Goal: Information Seeking & Learning: Learn about a topic

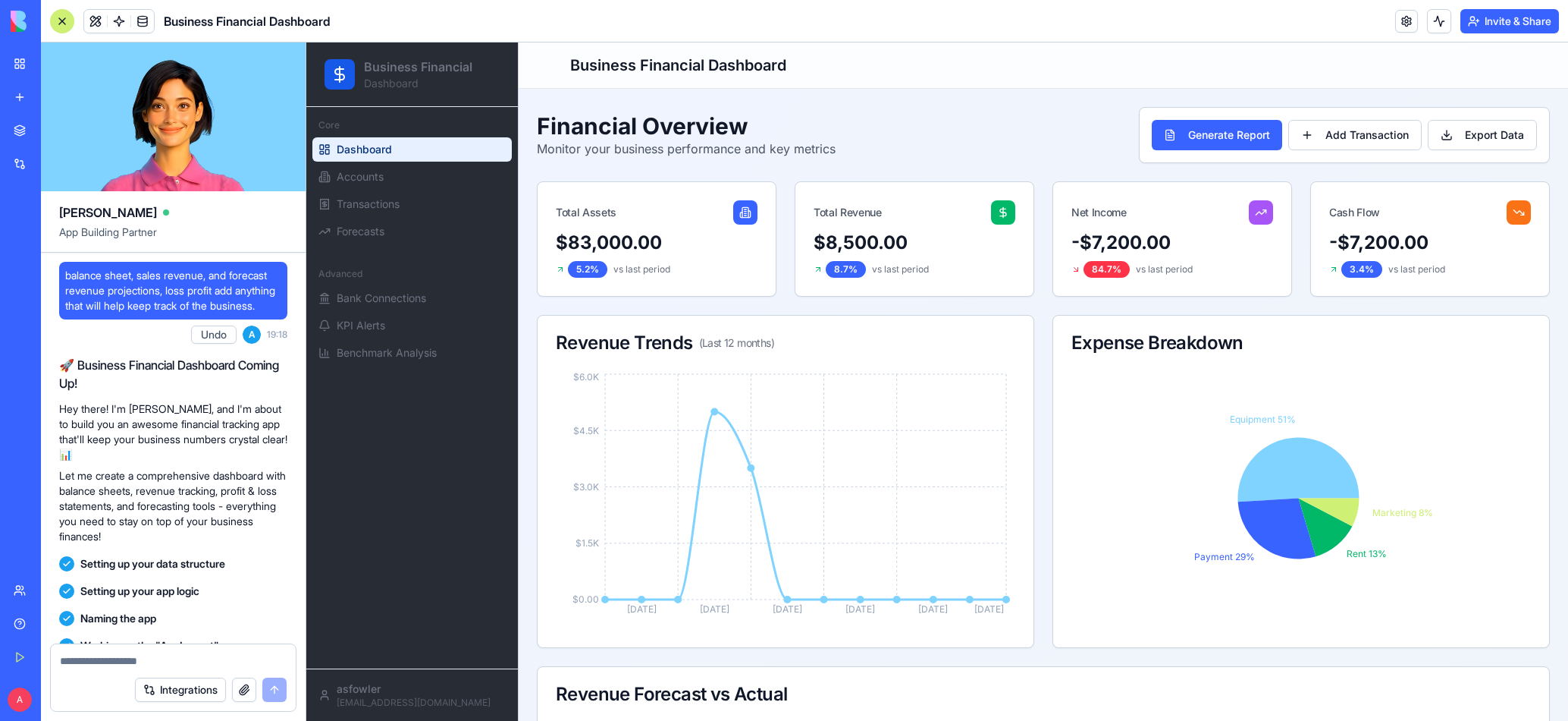
scroll to position [1381, 0]
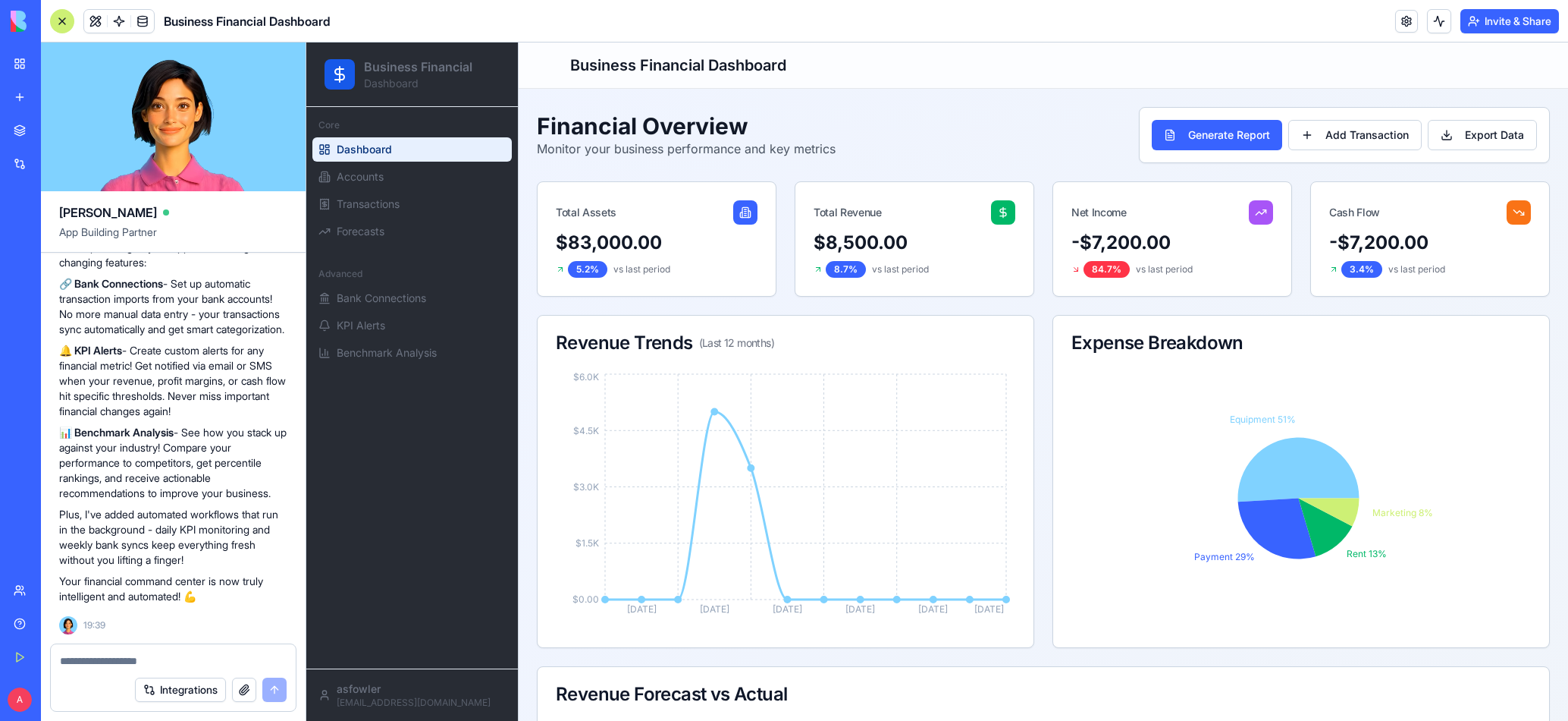
click at [53, 63] on div "My Workspace" at bounding box center [46, 63] width 20 height 15
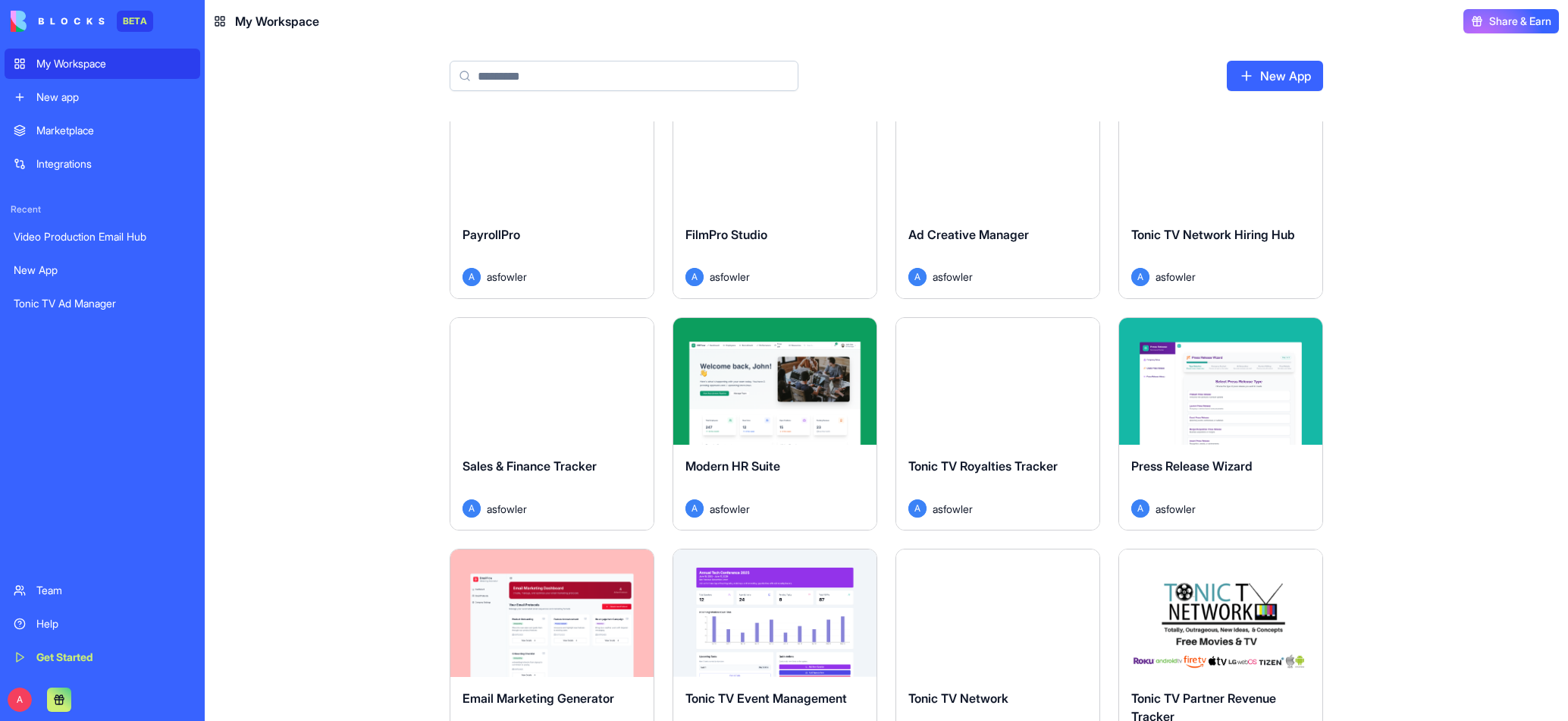
scroll to position [562, 0]
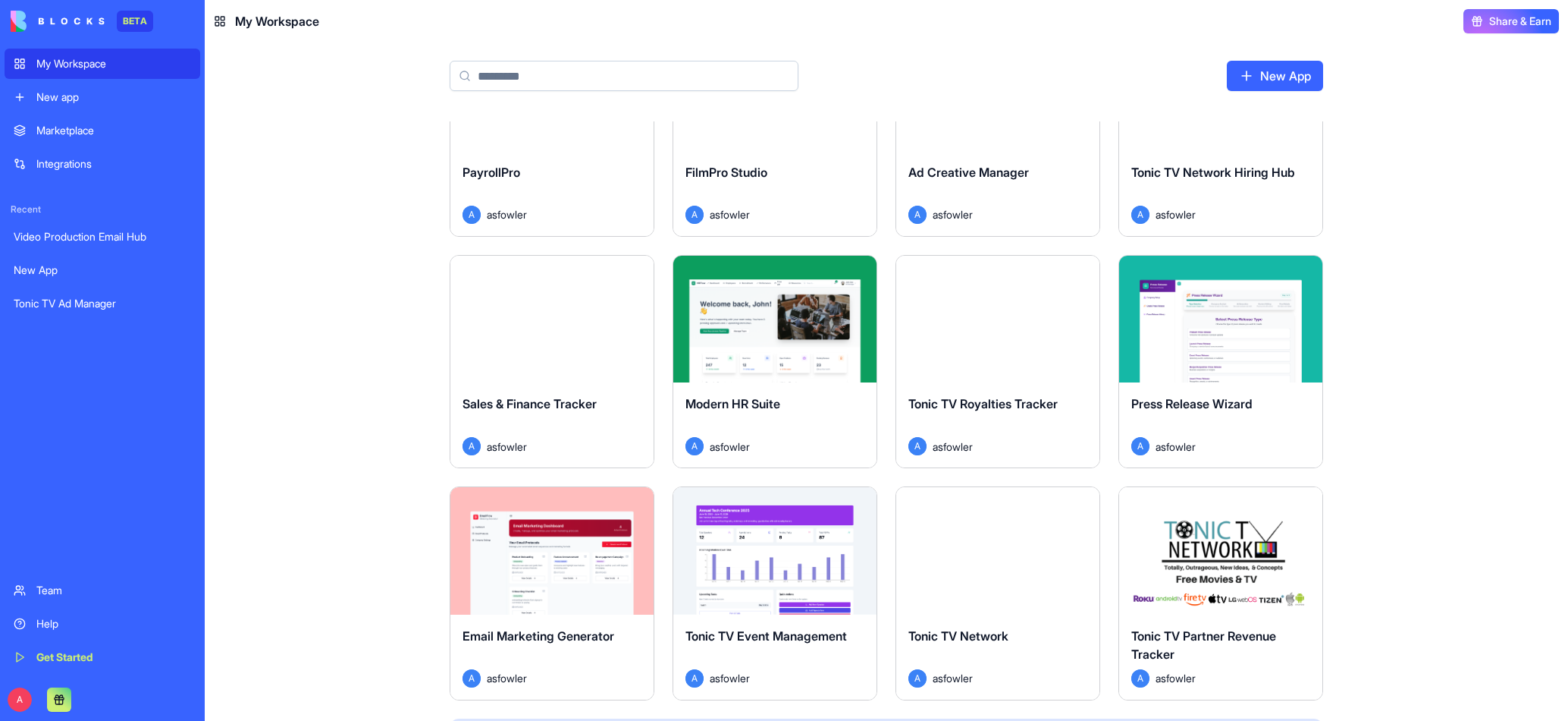
click at [1010, 407] on span "Tonic TV Royalties Tracker" at bounding box center [982, 403] width 149 height 15
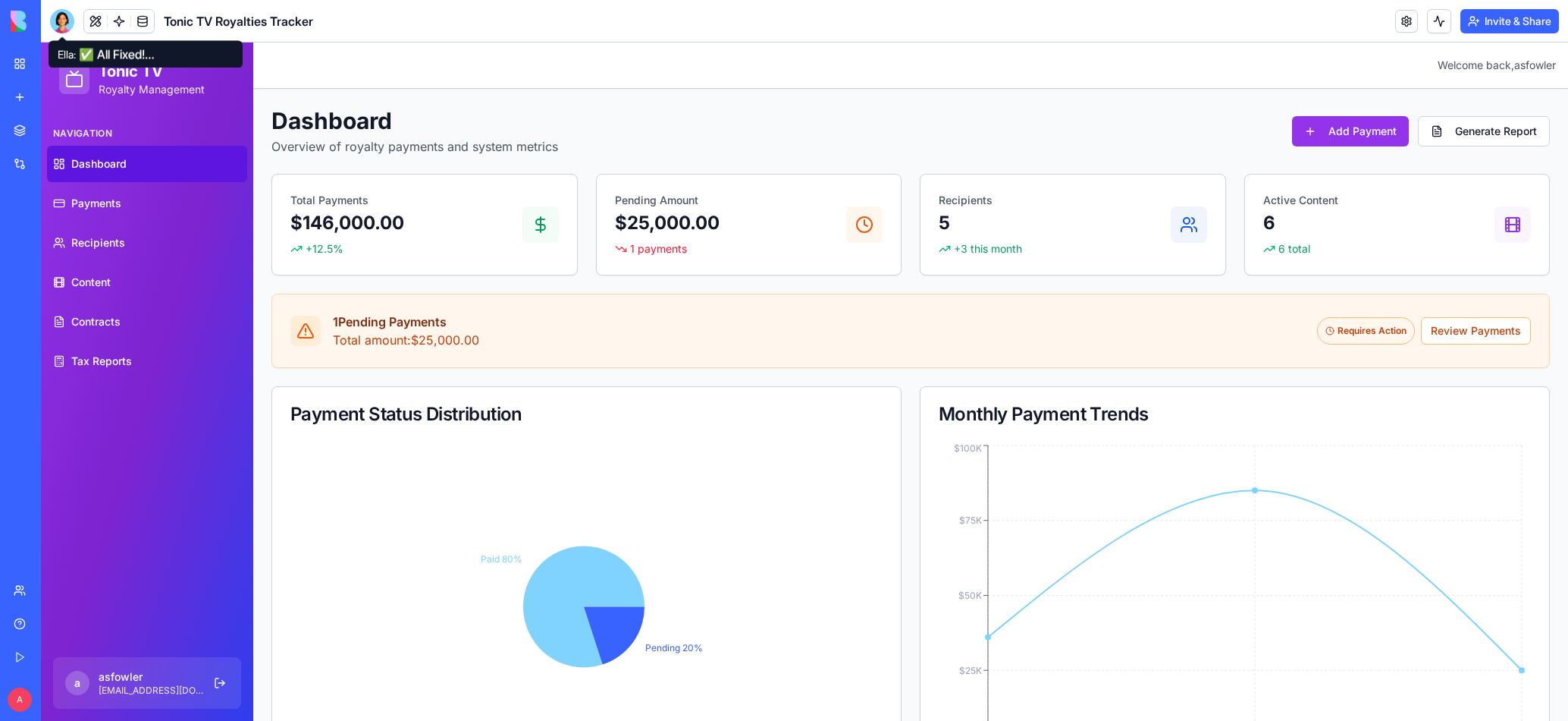
click at [63, 27] on div at bounding box center [62, 21] width 24 height 24
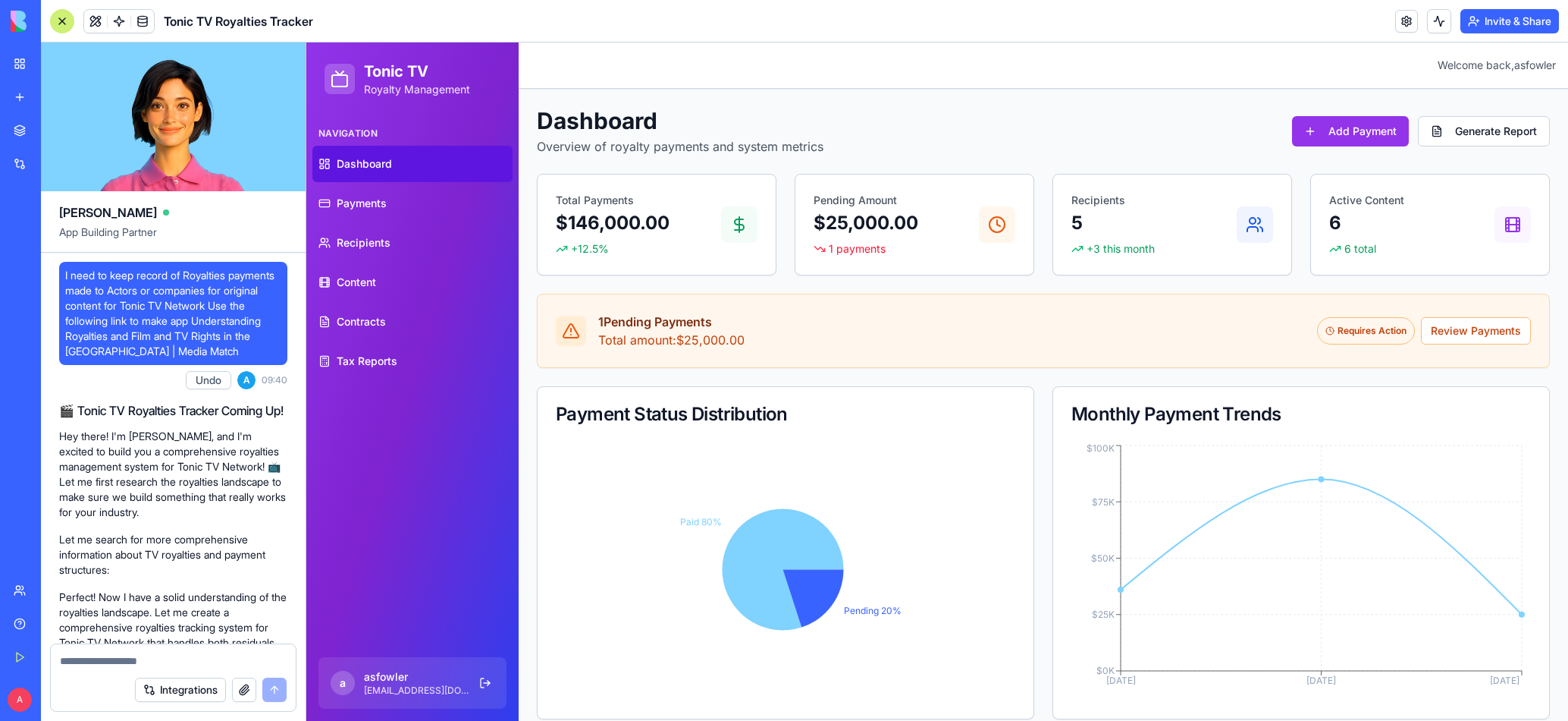
click at [231, 277] on span "I need to keep record of Royalties payments made to Actors or companies for ori…" at bounding box center [173, 314] width 216 height 91
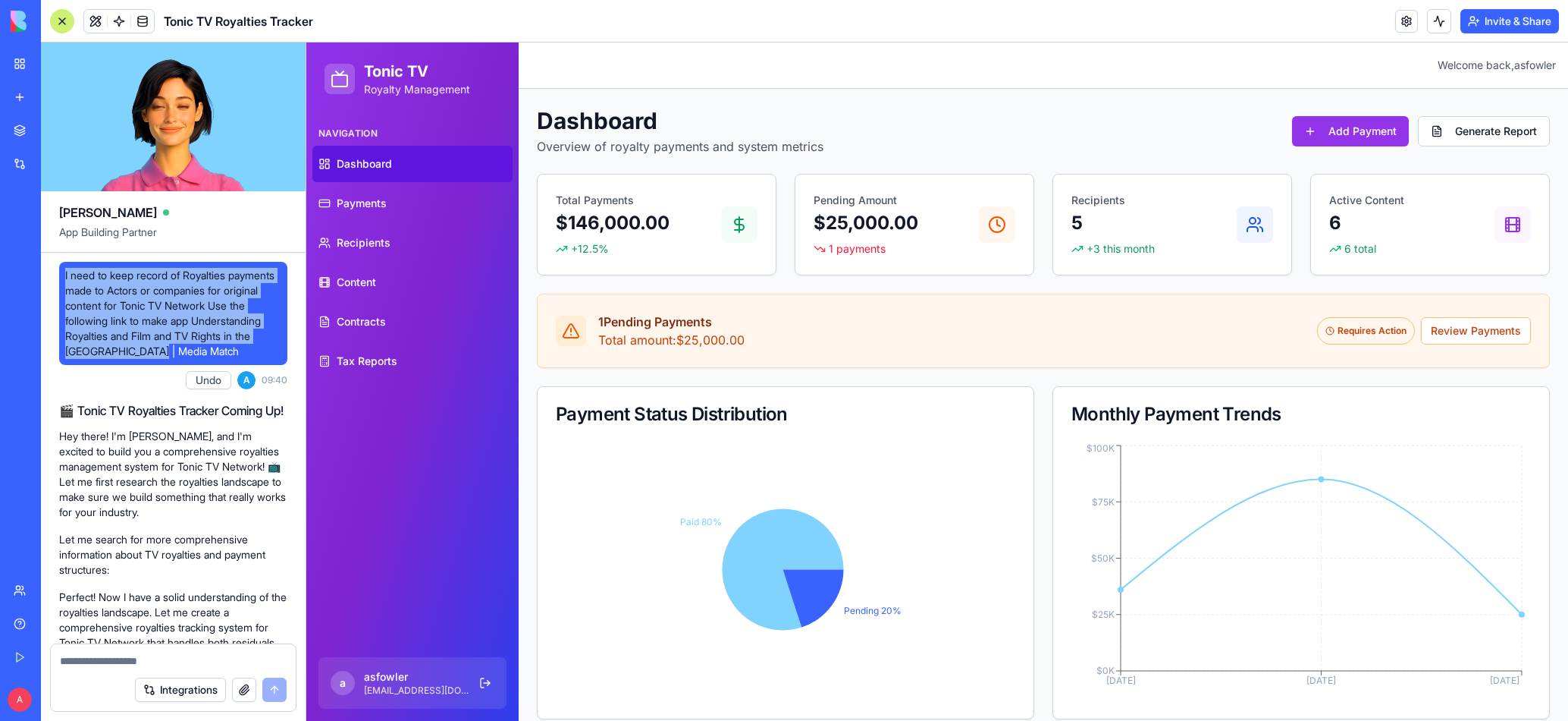
drag, startPoint x: 66, startPoint y: 279, endPoint x: 227, endPoint y: 348, distance: 175.2
click at [227, 348] on span "I need to keep record of Royalties payments made to Actors or companies for ori…" at bounding box center [173, 314] width 216 height 91
copy span "I need to keep record of Royalties payments made to Actors or companies for ori…"
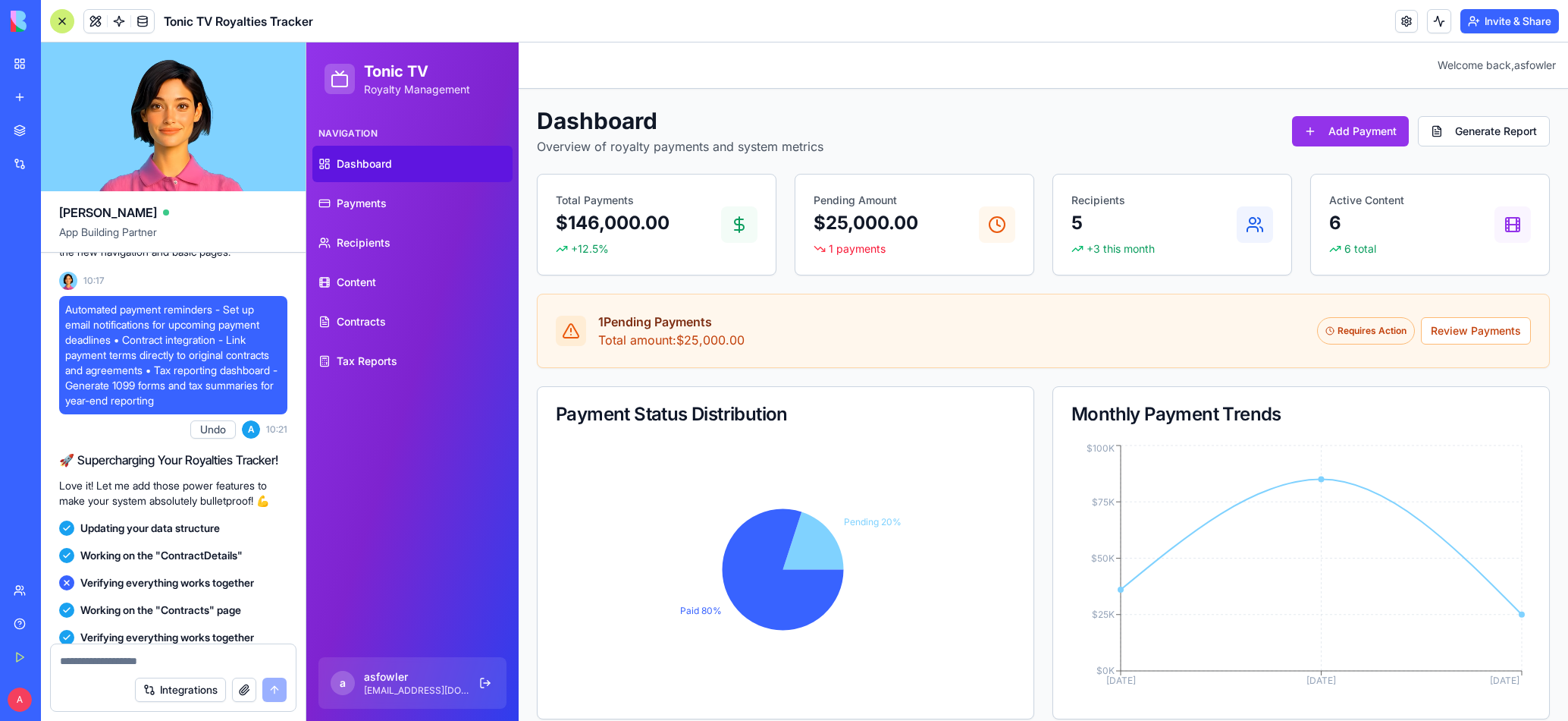
scroll to position [1505, 0]
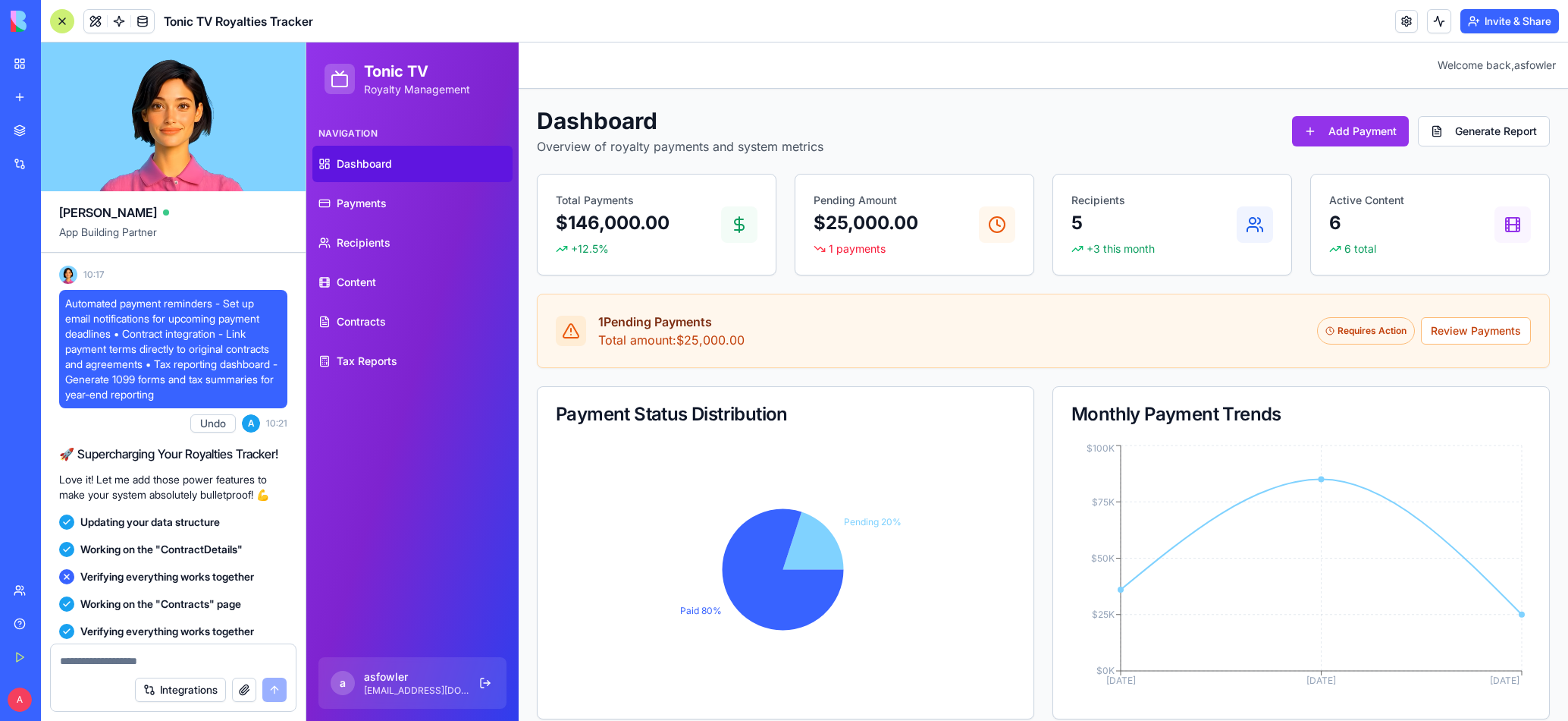
drag, startPoint x: 65, startPoint y: 363, endPoint x: 274, endPoint y: 449, distance: 226.0
click at [274, 402] on span "Automated payment reminders - Set up email notifications for upcoming payment d…" at bounding box center [173, 348] width 216 height 106
copy span "Automated payment reminders - Set up email notifications for upcoming payment d…"
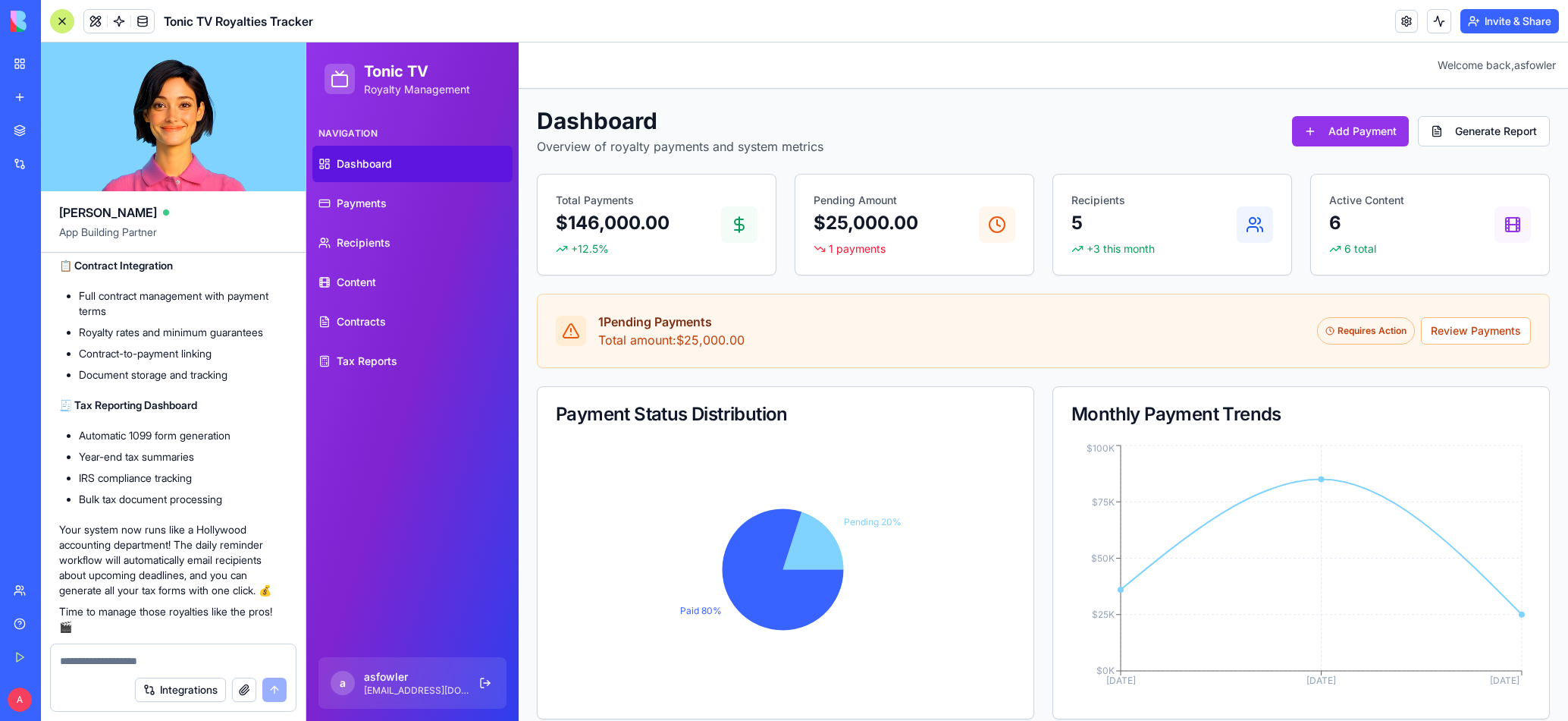
scroll to position [2120, 0]
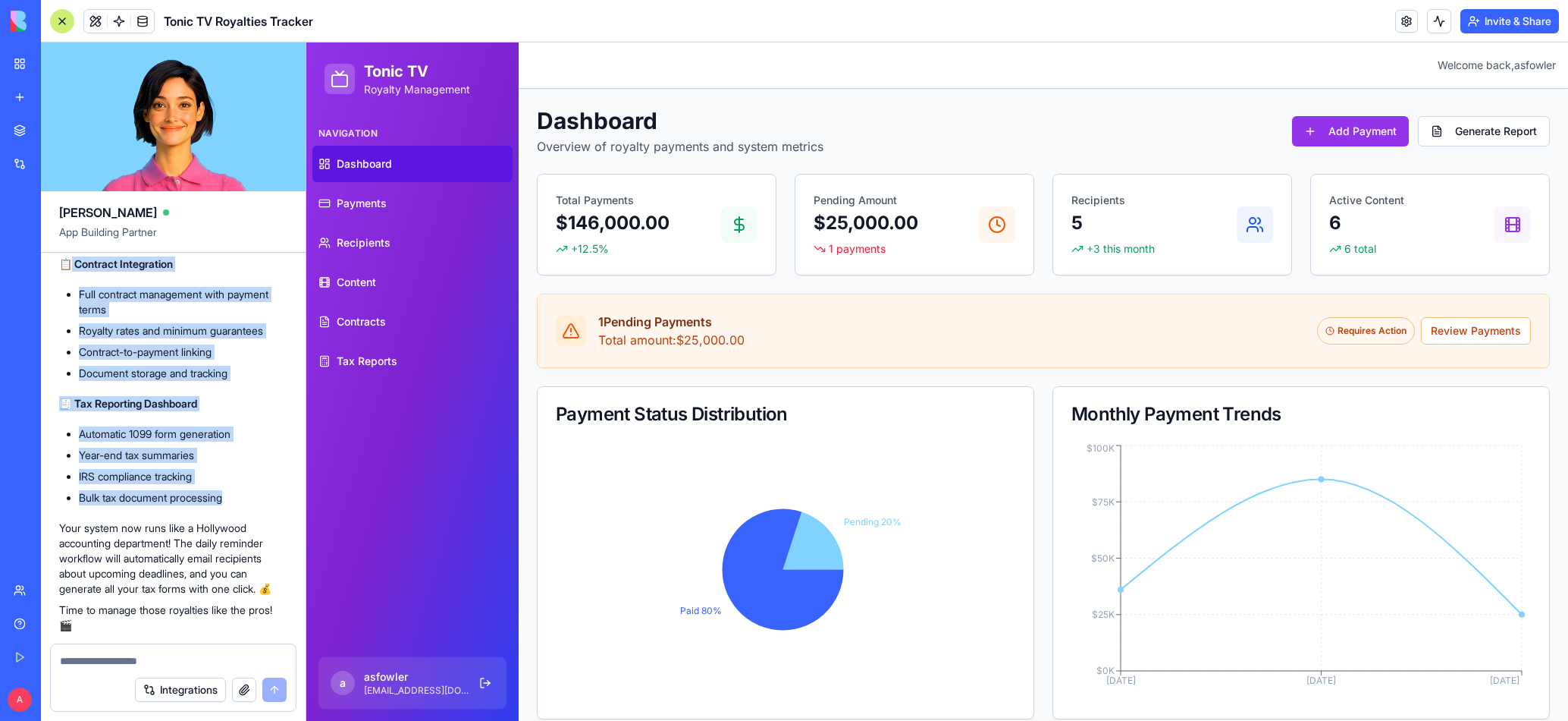
drag, startPoint x: 71, startPoint y: 340, endPoint x: 273, endPoint y: 570, distance: 306.1
click at [273, 570] on div "🎉 Boom! Your Enhanced Royalties System is Live! Perfect! I've supercharged your…" at bounding box center [173, 333] width 229 height 598
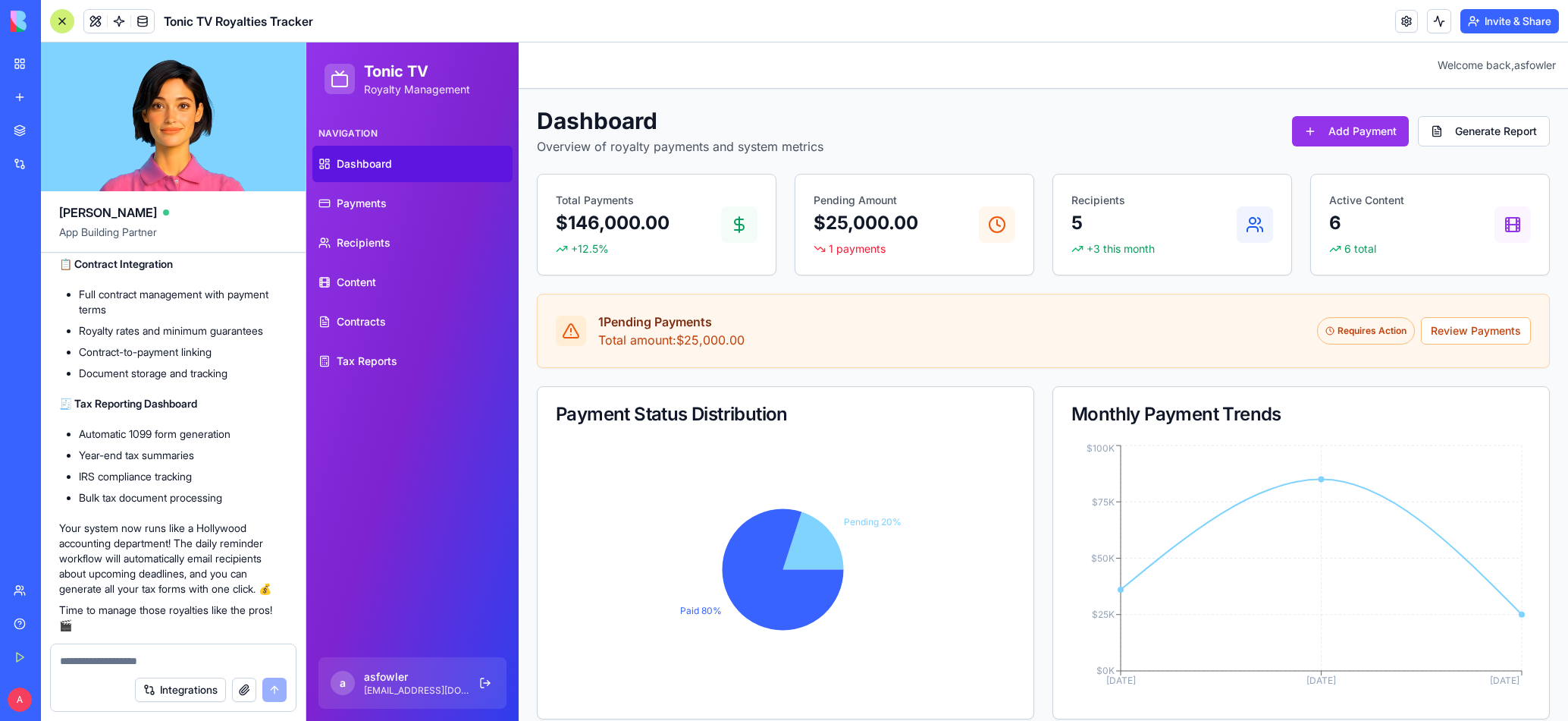
click at [146, 317] on li "Full contract management with payment terms" at bounding box center [182, 302] width 208 height 30
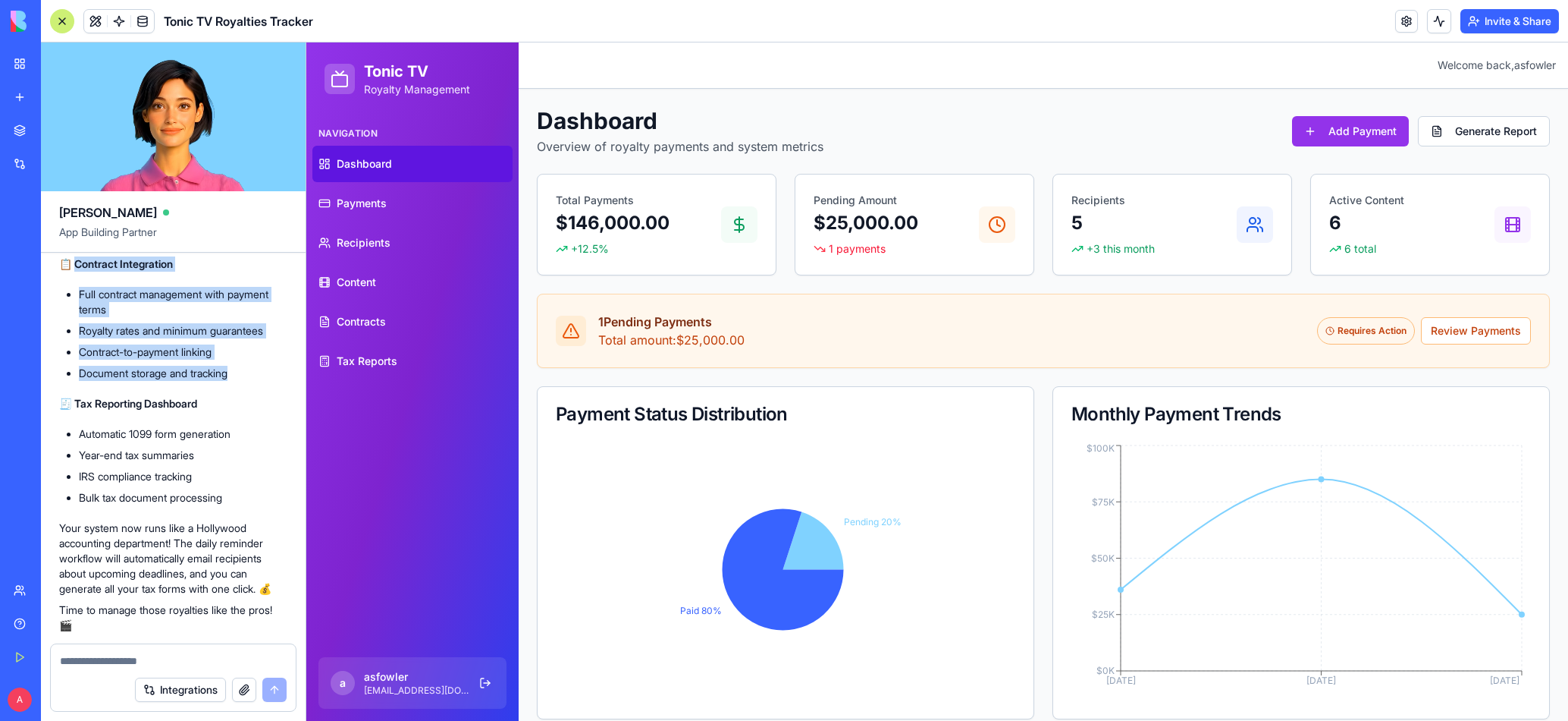
drag, startPoint x: 74, startPoint y: 339, endPoint x: 273, endPoint y: 460, distance: 232.9
click at [273, 460] on div "🎉 Boom! Your Enhanced Royalties System is Live! Perfect! I've supercharged your…" at bounding box center [173, 333] width 229 height 598
copy div "ontract Integration Full contract management with payment terms Royalty rates a…"
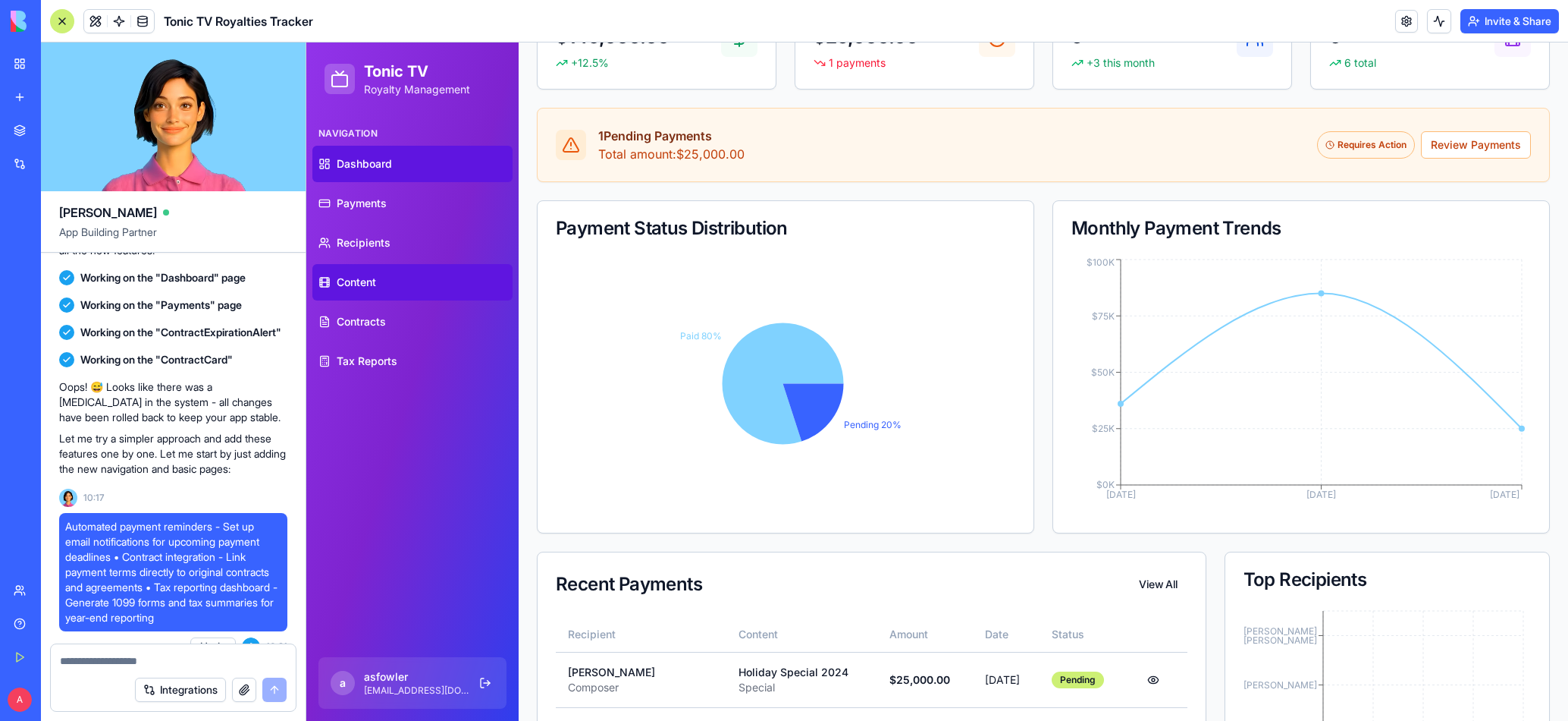
scroll to position [0, 0]
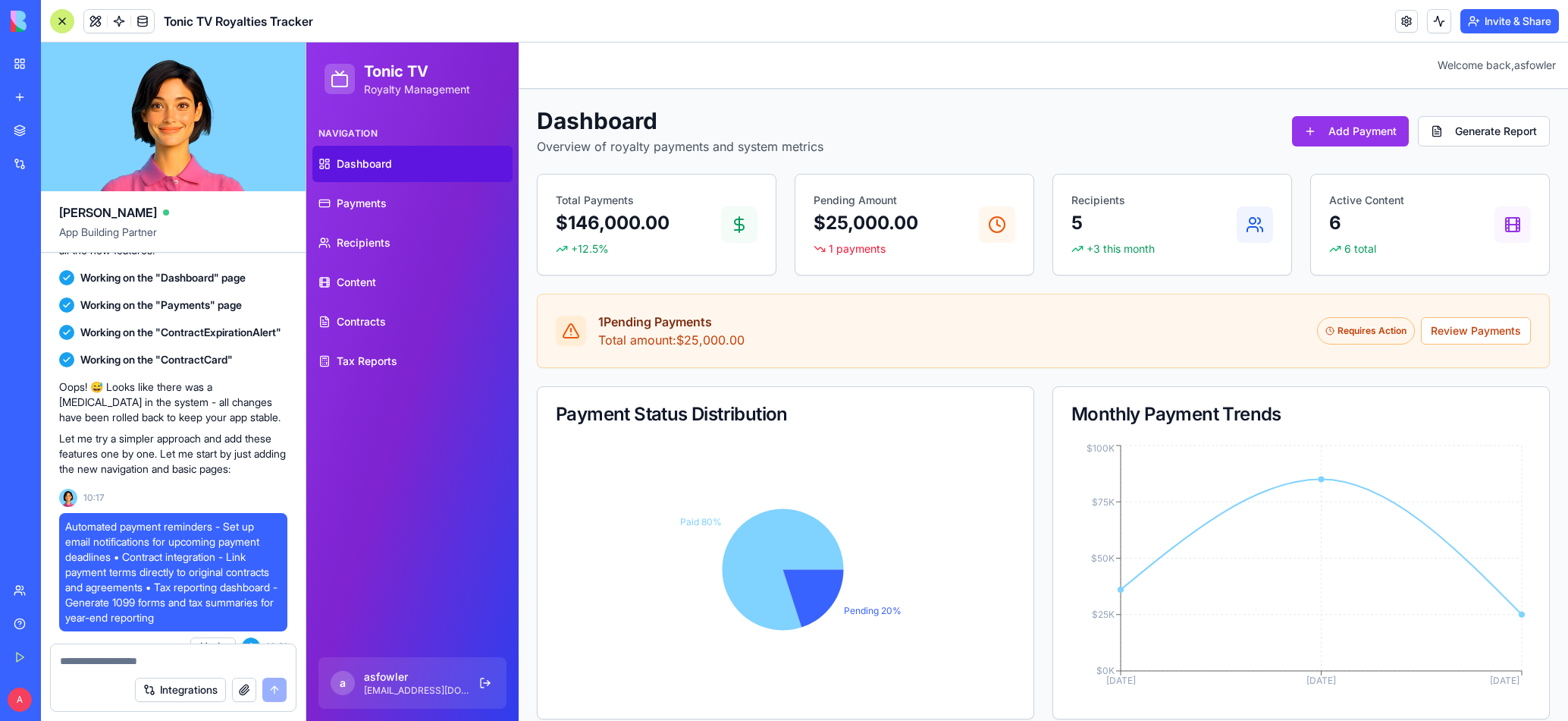
click at [56, 64] on div "My Workspace" at bounding box center [46, 63] width 20 height 15
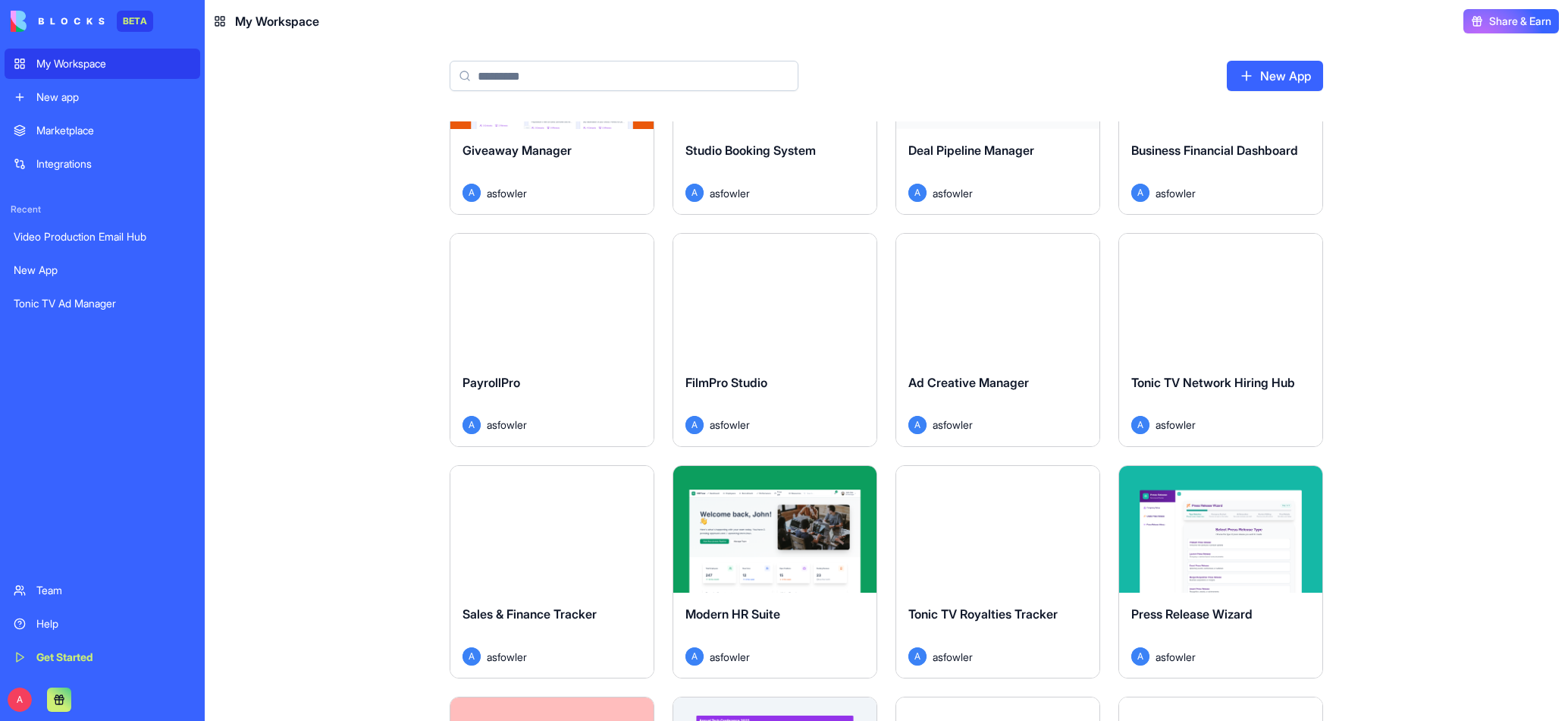
scroll to position [352, 0]
click at [599, 392] on div "PayrollPro" at bounding box center [552, 395] width 179 height 43
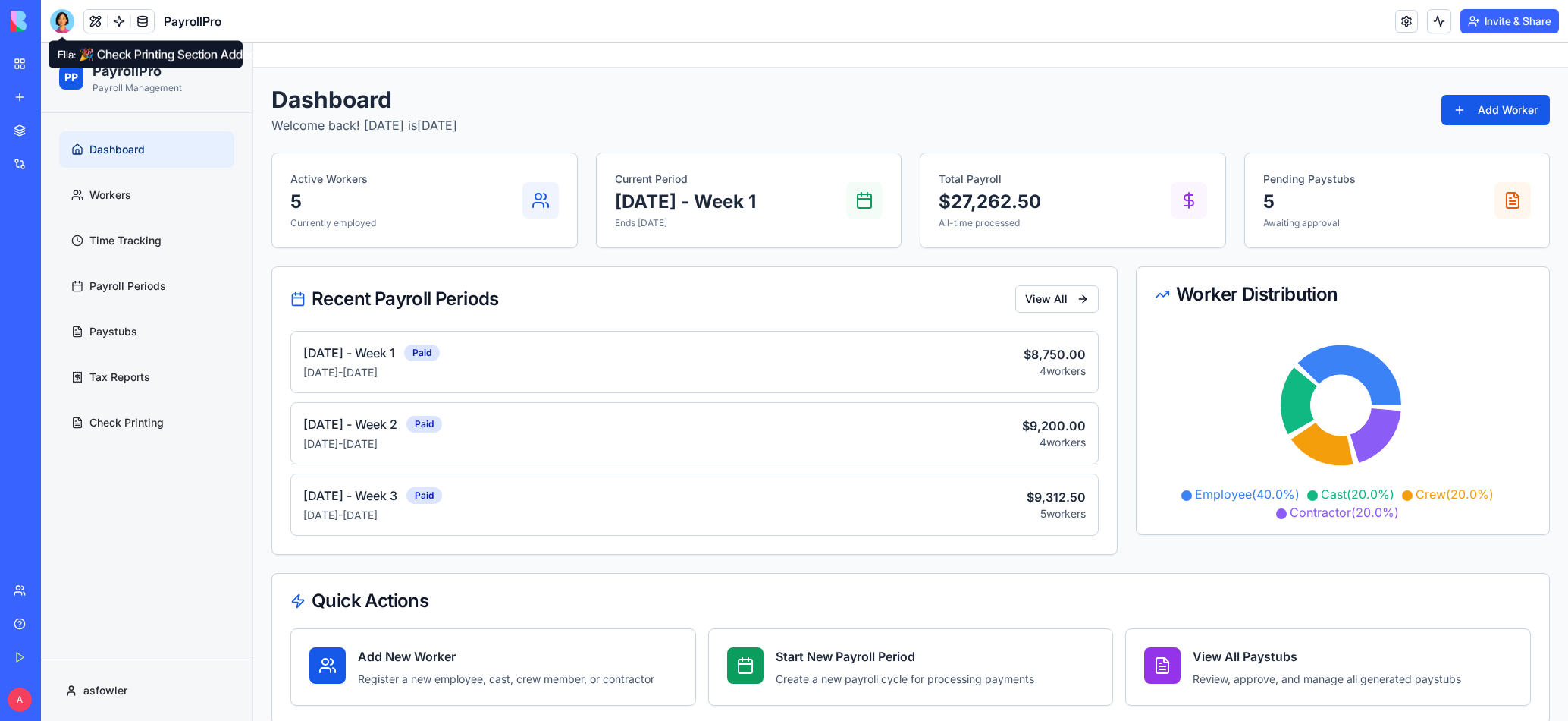
click at [62, 19] on div at bounding box center [62, 21] width 24 height 24
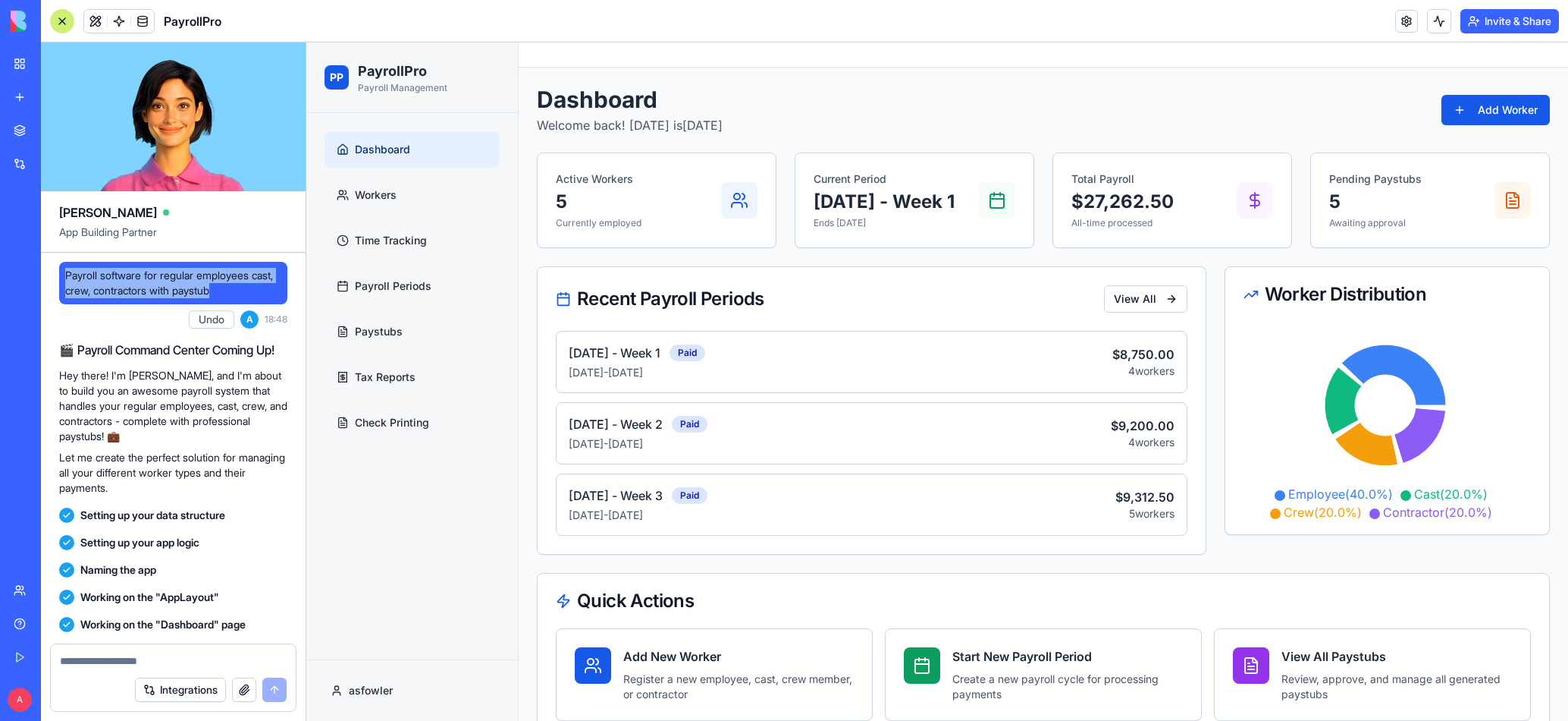
drag, startPoint x: 66, startPoint y: 274, endPoint x: 253, endPoint y: 294, distance: 188.1
click at [253, 294] on span "Payroll software for regular employees cast, crew, contractors with paystub" at bounding box center [173, 283] width 216 height 30
copy span "Payroll software for regular employees cast, crew, contractors with paystub"
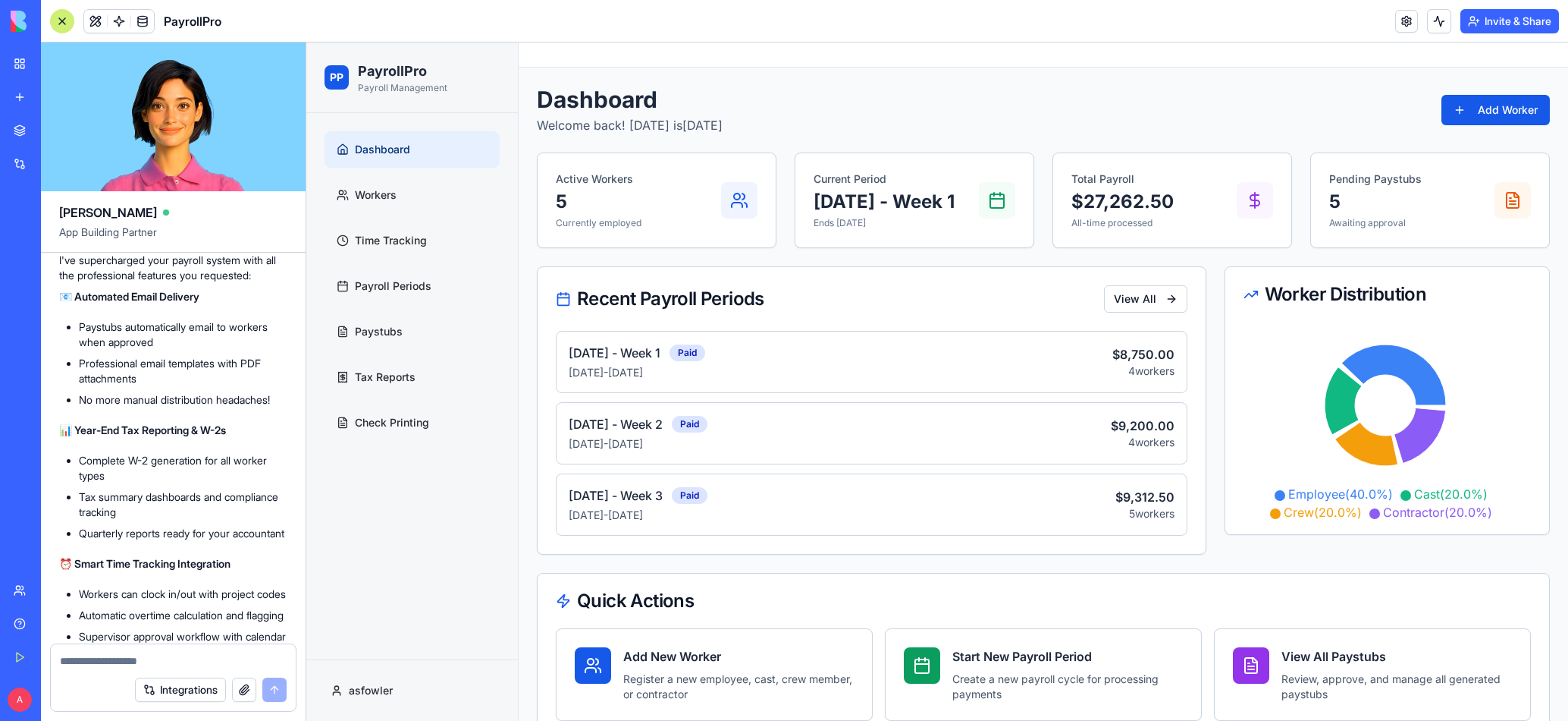
scroll to position [570, 0]
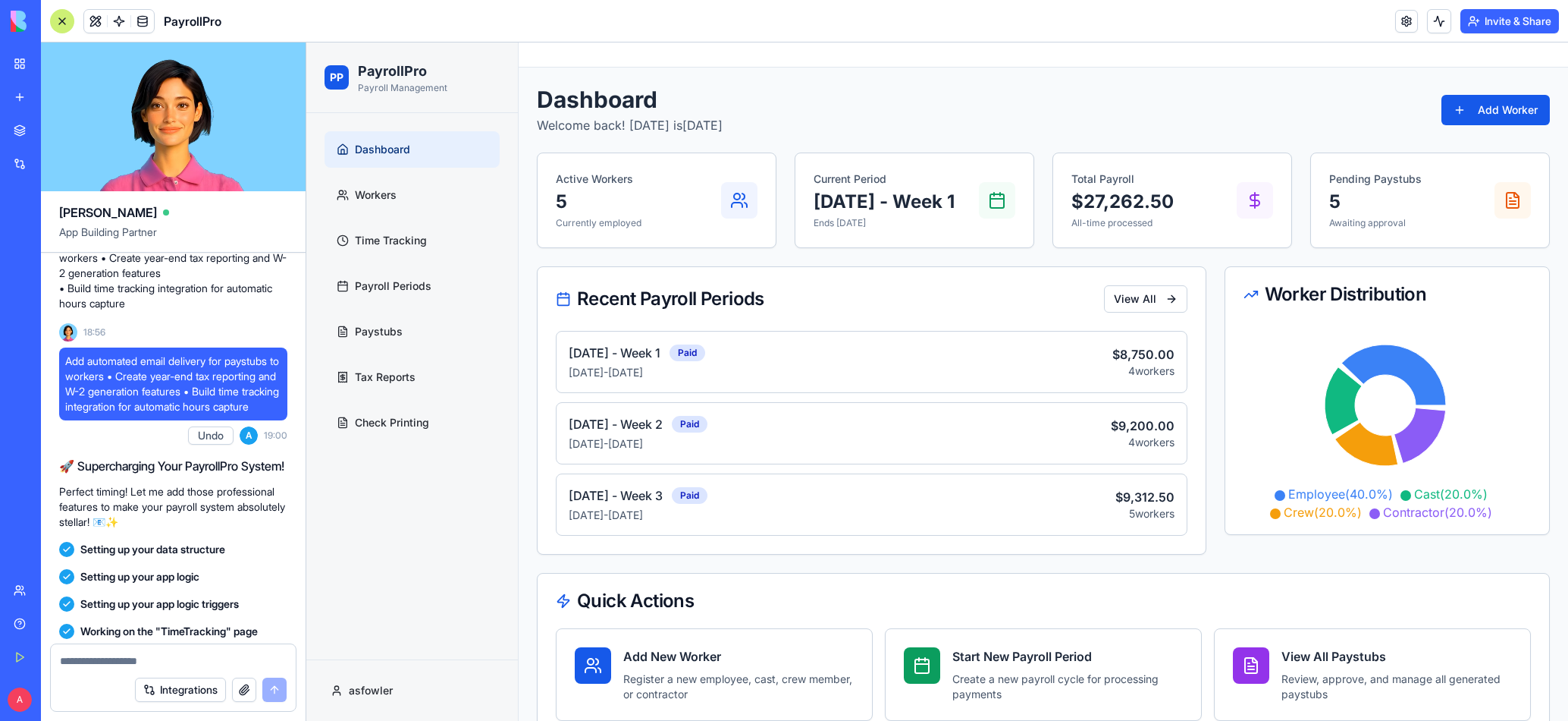
drag, startPoint x: 67, startPoint y: 373, endPoint x: 158, endPoint y: 440, distance: 113.0
click at [158, 415] on span "Add automated email delivery for paystubs to workers • Create year-end tax repo…" at bounding box center [173, 384] width 216 height 61
copy span "Add automated email delivery for paystubs to workers • Create year-end tax repo…"
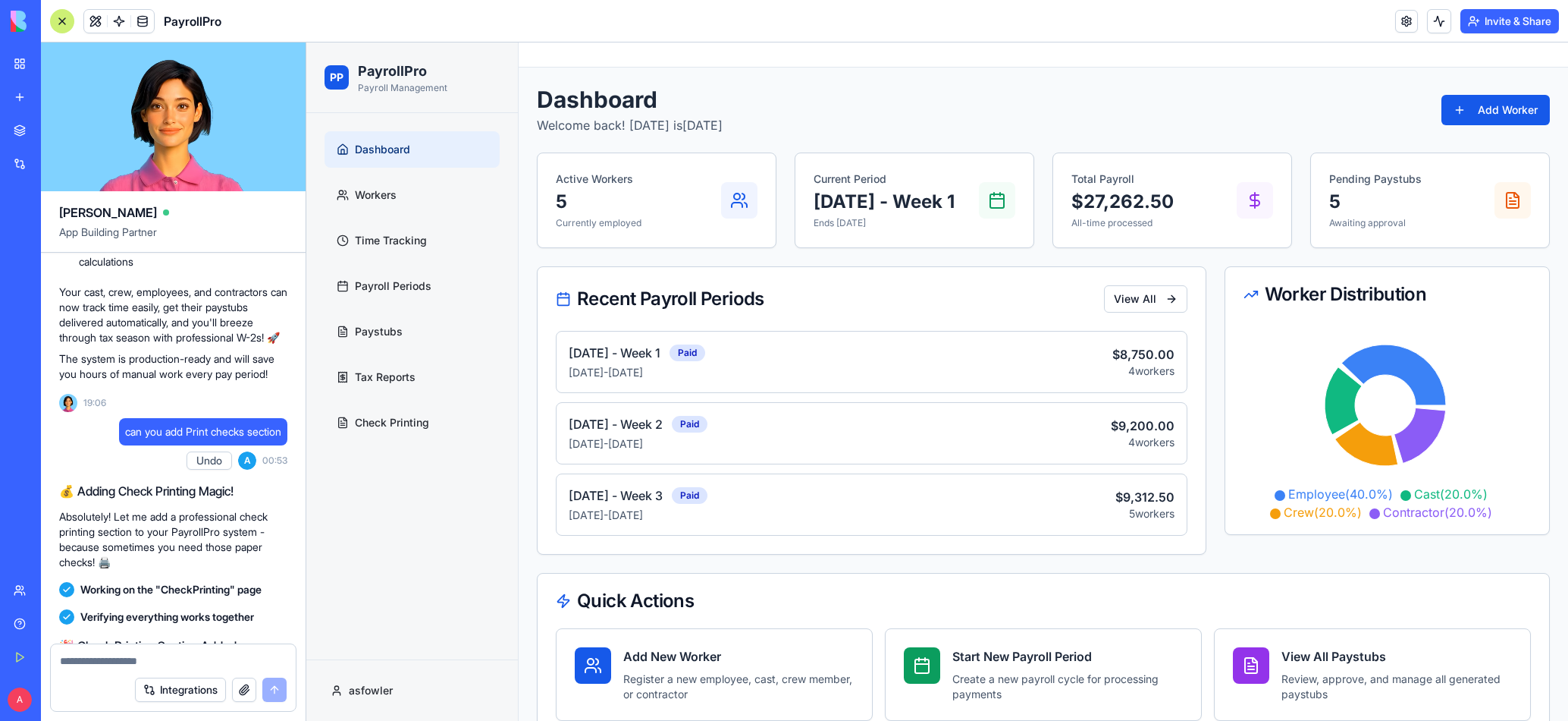
scroll to position [1556, 0]
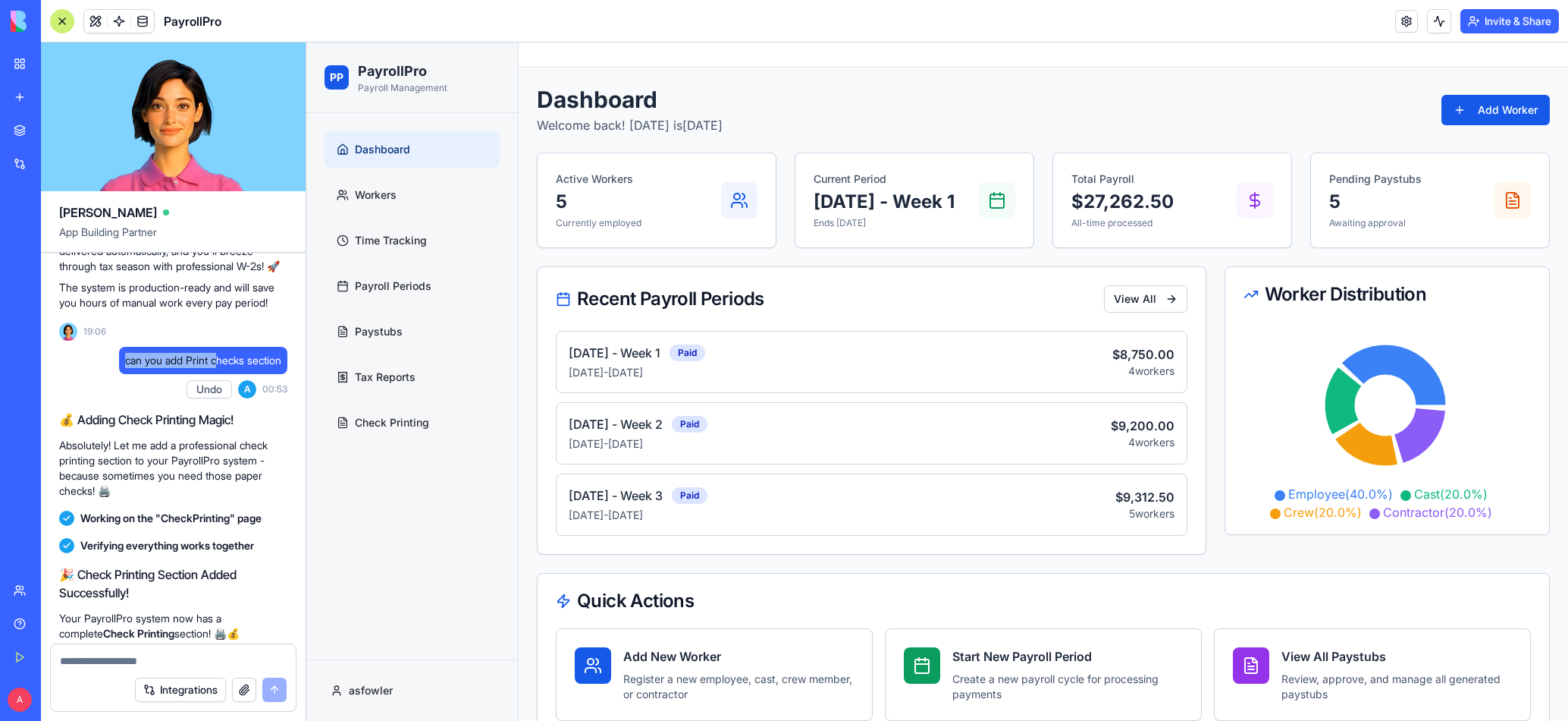
drag, startPoint x: 115, startPoint y: 452, endPoint x: 210, endPoint y: 451, distance: 95.0
click at [210, 368] on span "can you add Print checks section" at bounding box center [203, 360] width 156 height 15
click at [179, 368] on span "can you add Print checks section" at bounding box center [203, 360] width 156 height 15
drag, startPoint x: 160, startPoint y: 450, endPoint x: 286, endPoint y: 450, distance: 126.0
click at [286, 374] on div "can you add Print checks section" at bounding box center [203, 360] width 168 height 28
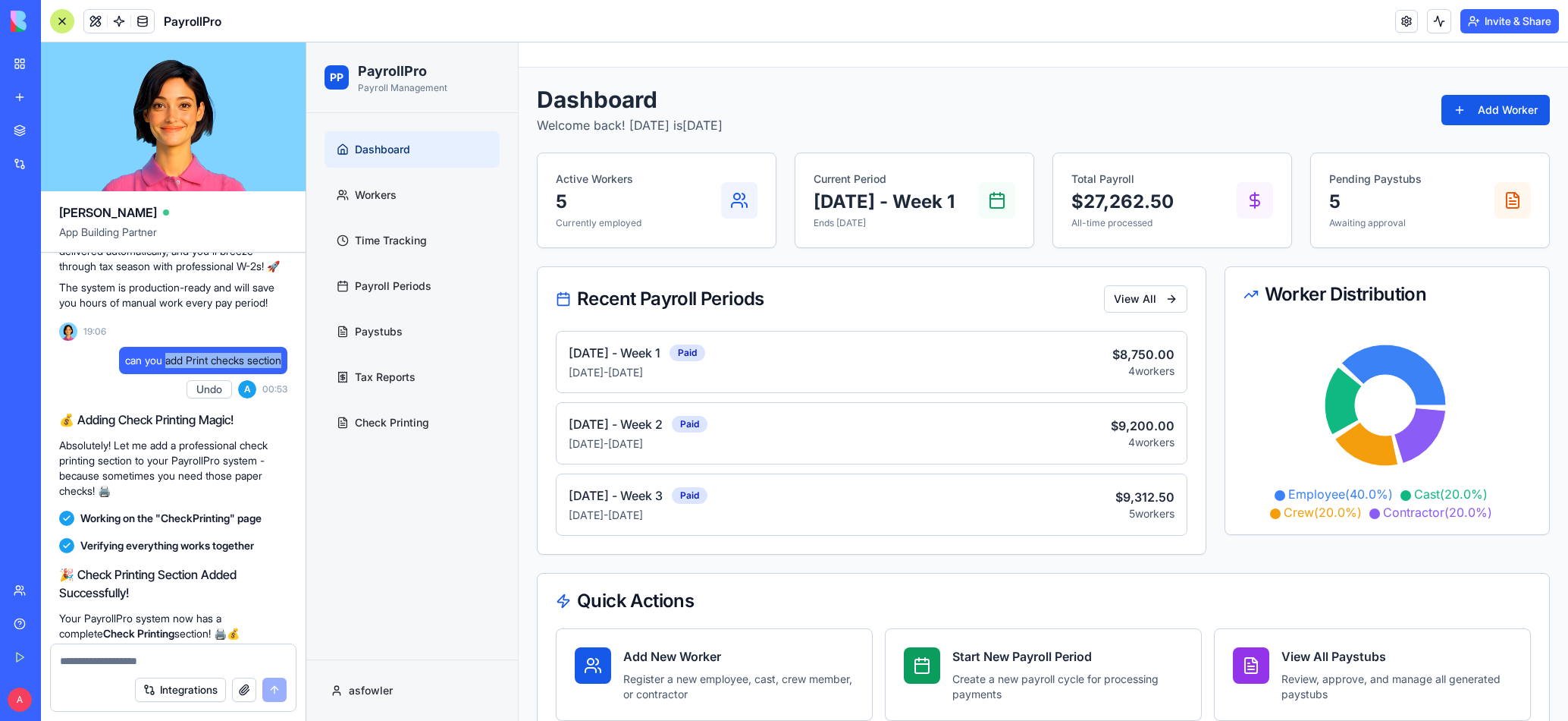
copy span "add Print checks section"
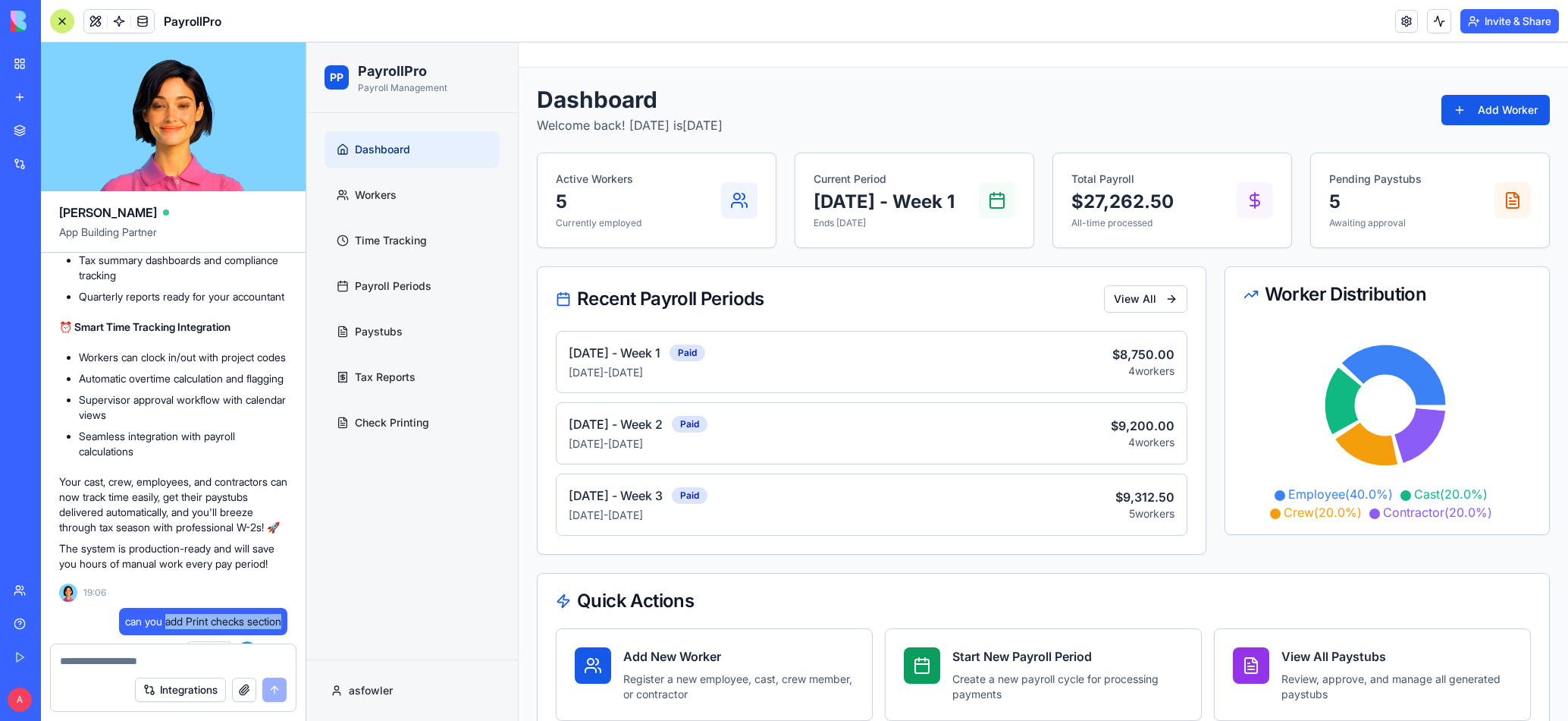
scroll to position [1295, 0]
click at [56, 63] on div "My Workspace" at bounding box center [46, 63] width 20 height 15
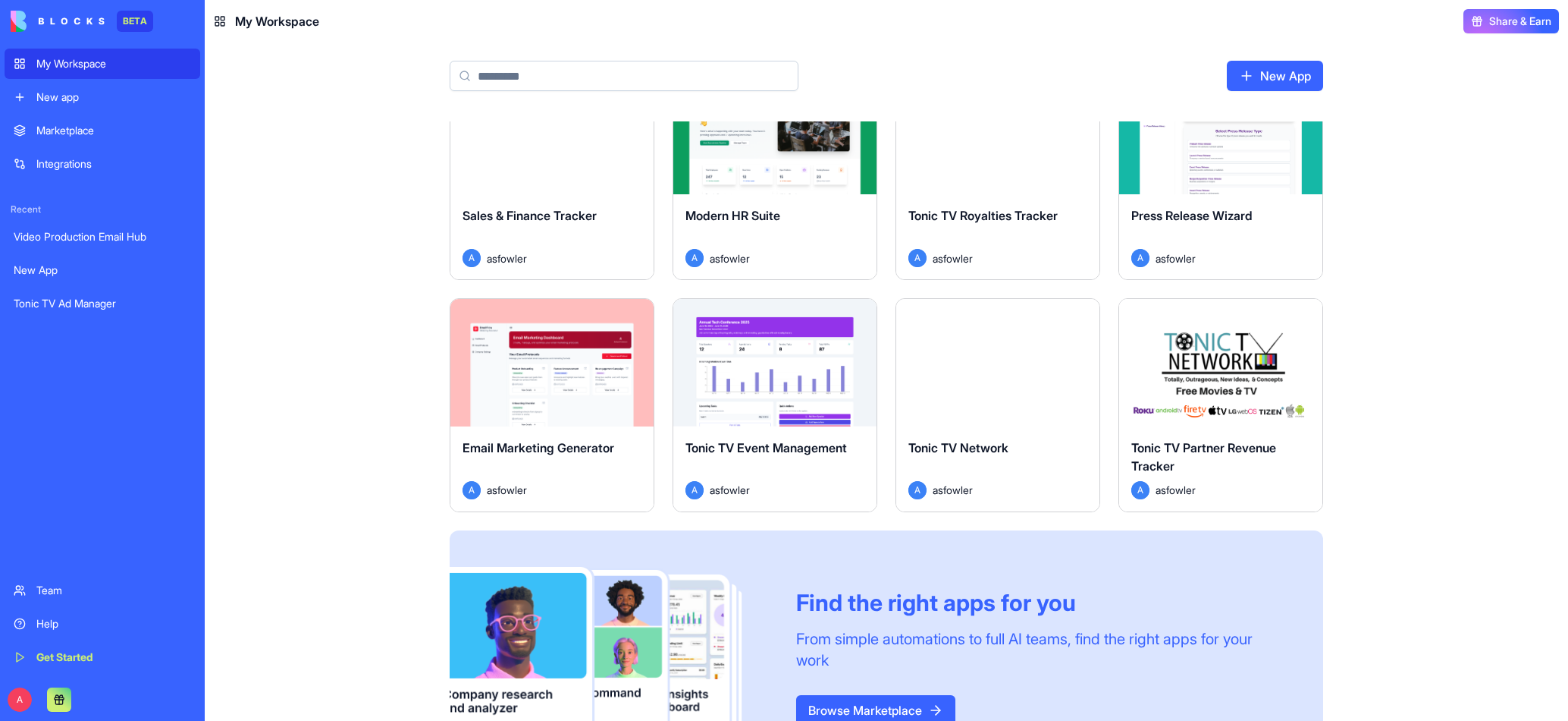
scroll to position [623, 0]
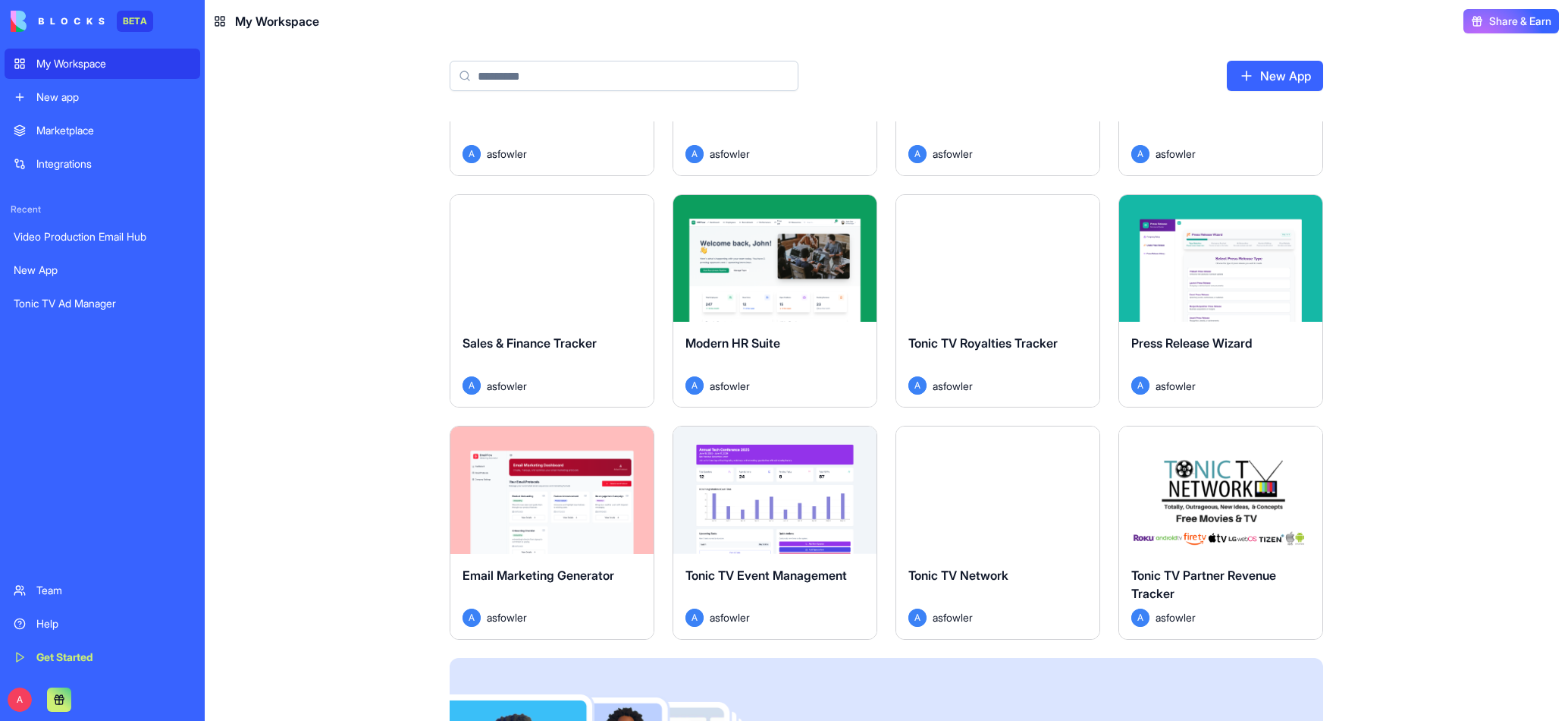
click at [830, 349] on div "Modern HR Suite" at bounding box center [774, 356] width 179 height 43
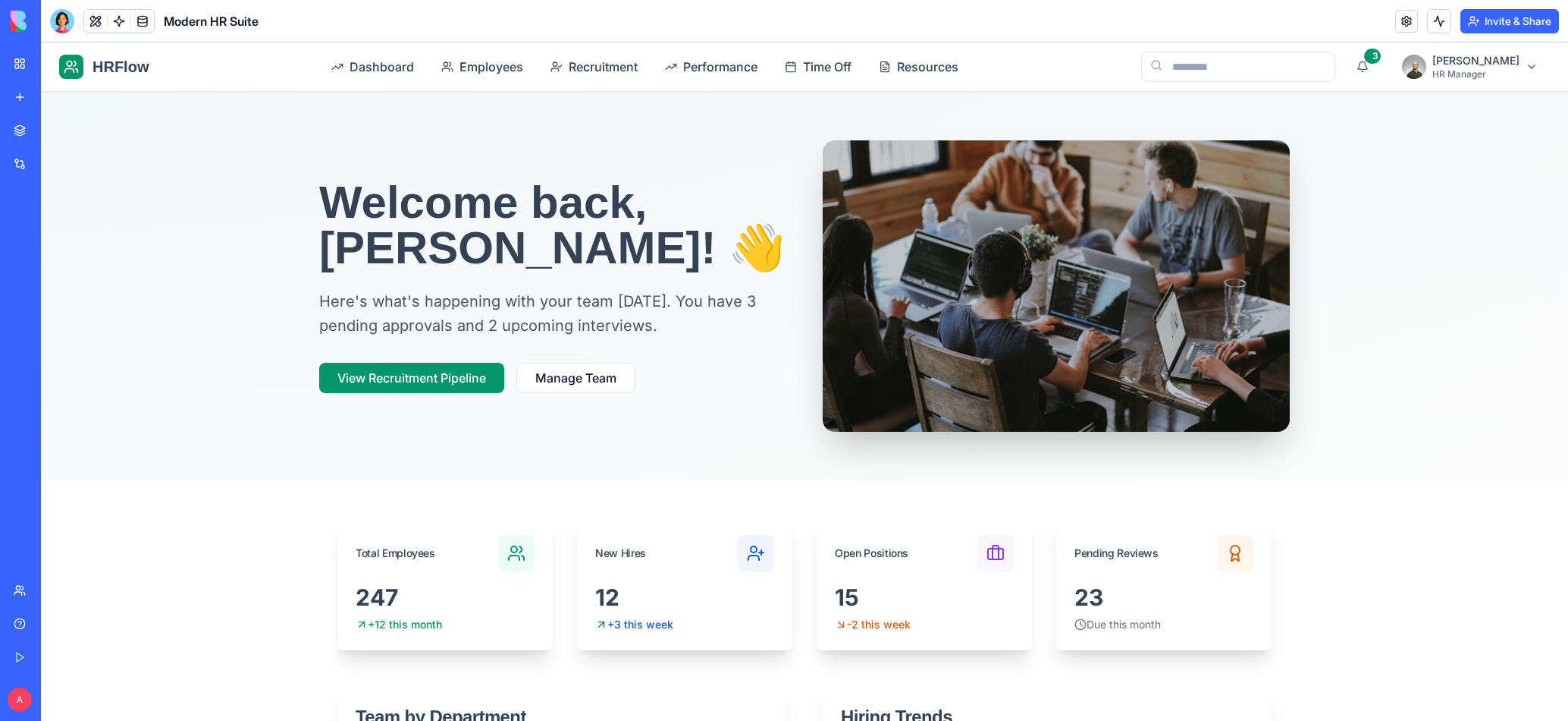
click at [63, 28] on div at bounding box center [62, 21] width 24 height 24
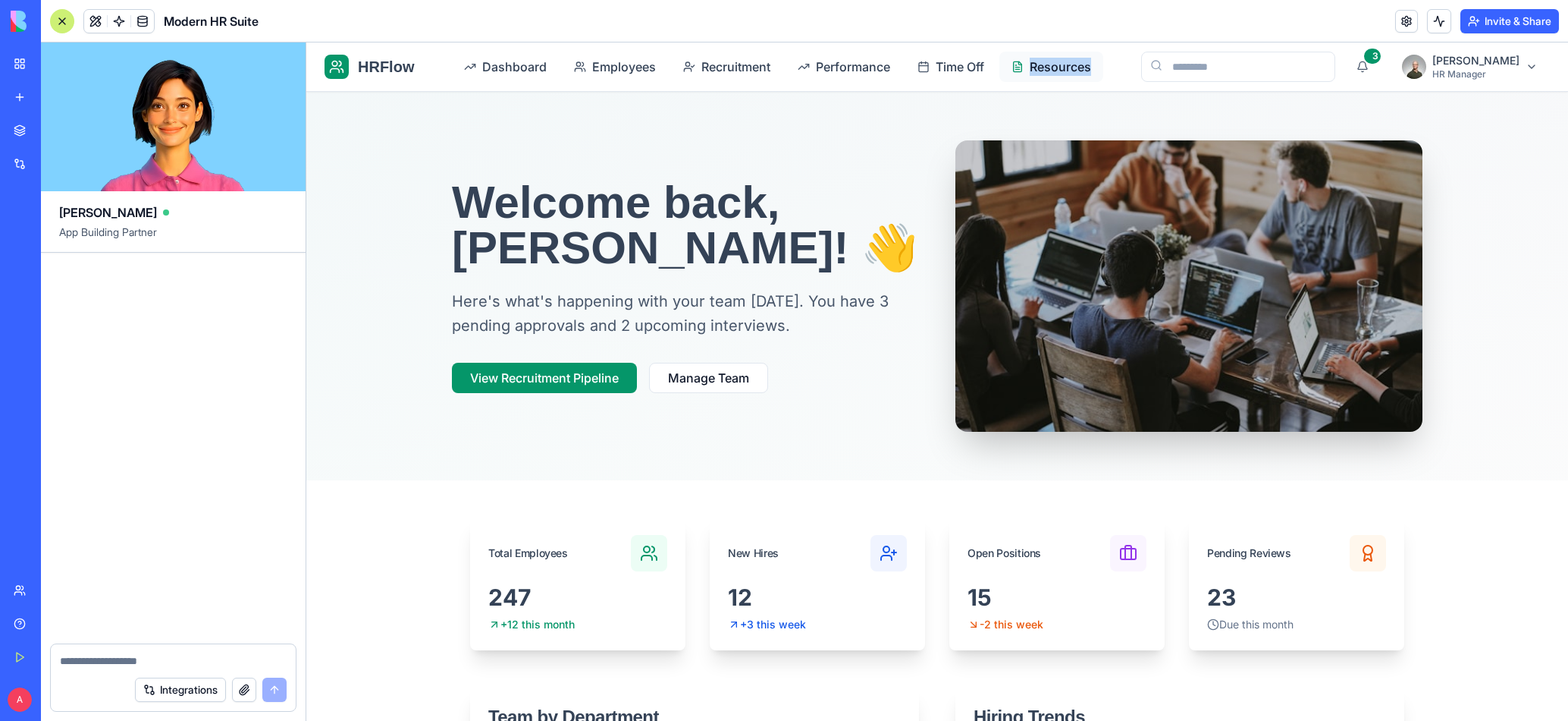
drag, startPoint x: 1121, startPoint y: 68, endPoint x: 1032, endPoint y: 68, distance: 89.0
click at [1017, 58] on div "HRFlow Dashboard Employees Recruitment Performance Time Off Resources 3 [PERSON…" at bounding box center [937, 67] width 1262 height 48
copy span "Resources"
click at [1072, 72] on span "Resources" at bounding box center [1060, 67] width 62 height 18
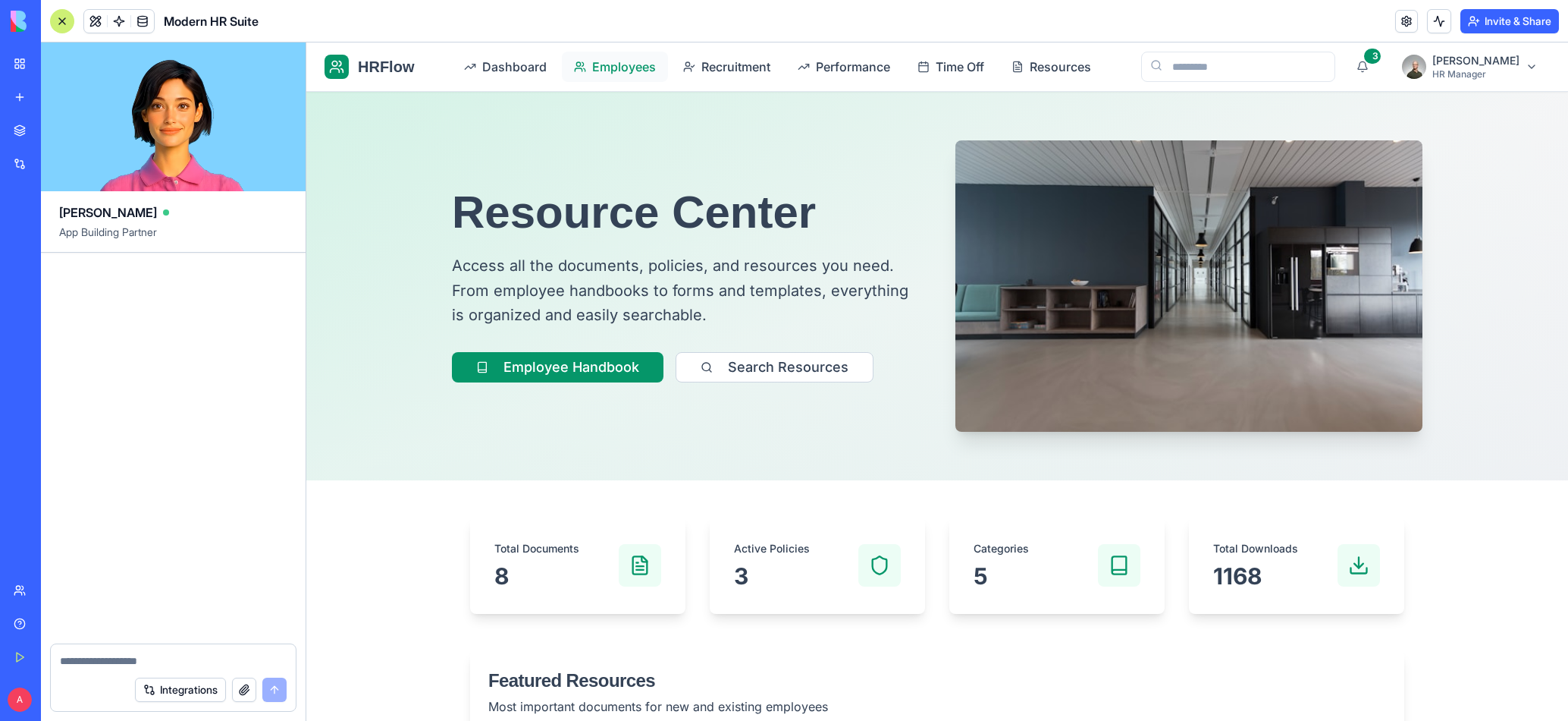
click at [631, 70] on span "Employees" at bounding box center [623, 67] width 63 height 18
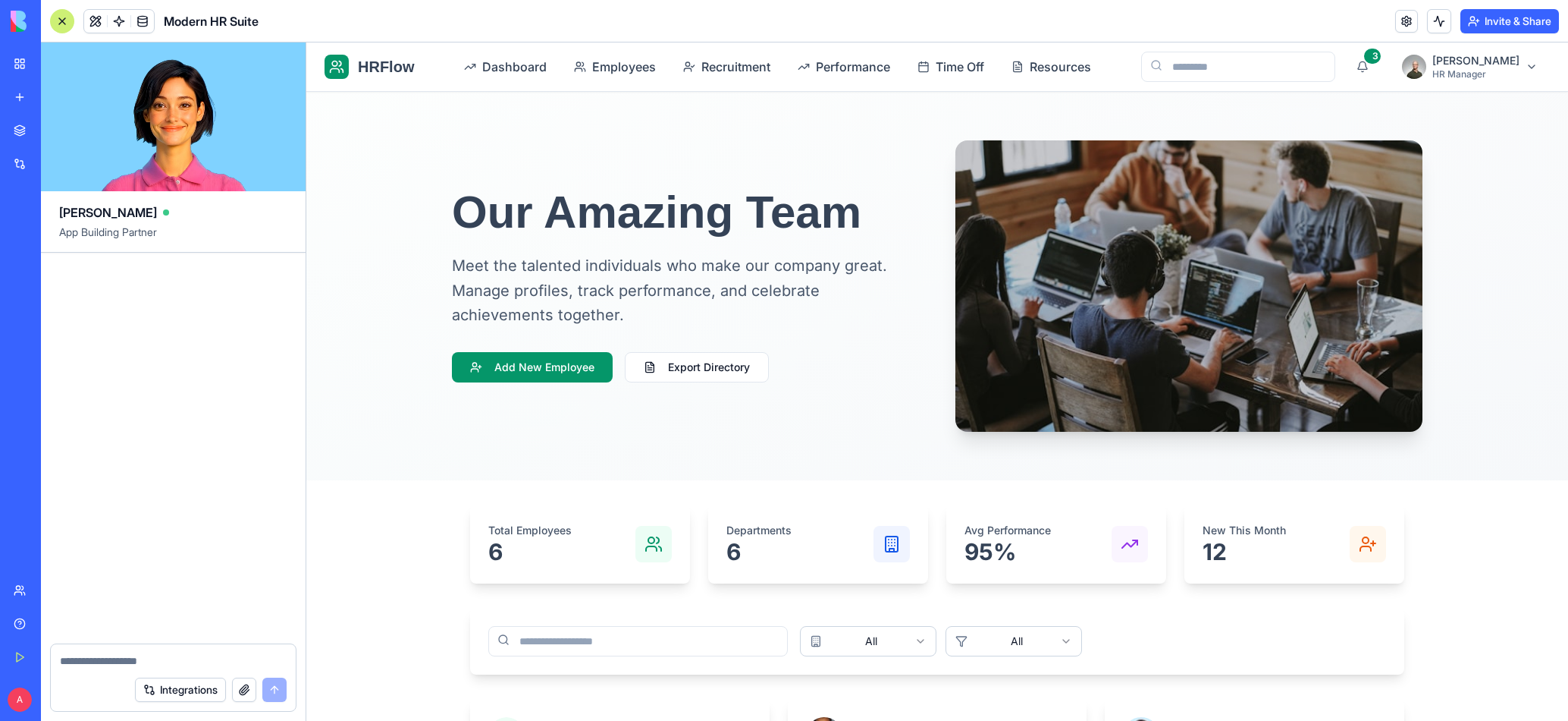
click at [27, 57] on link "My Workspace" at bounding box center [35, 63] width 61 height 30
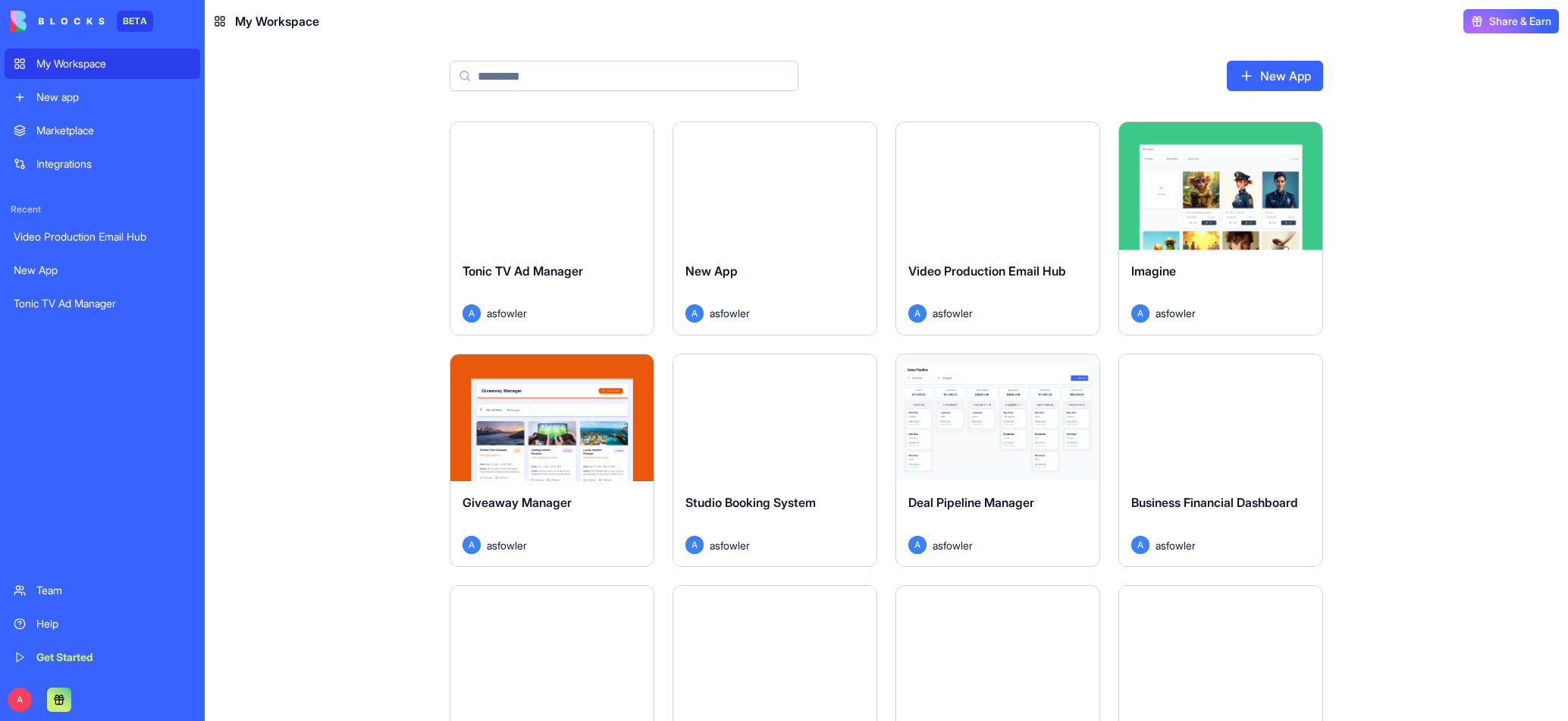
click at [87, 71] on div "My Workspace" at bounding box center [113, 63] width 154 height 15
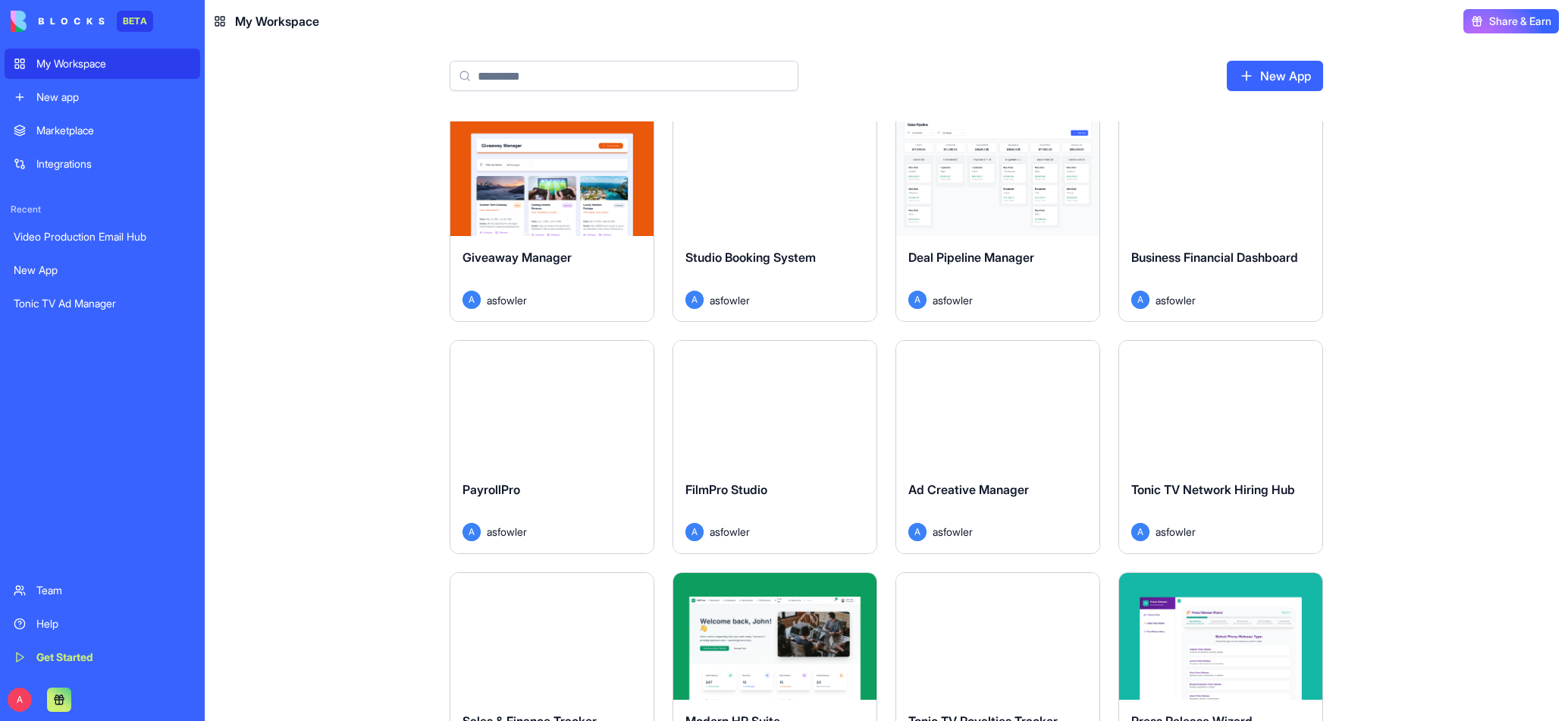
scroll to position [255, 0]
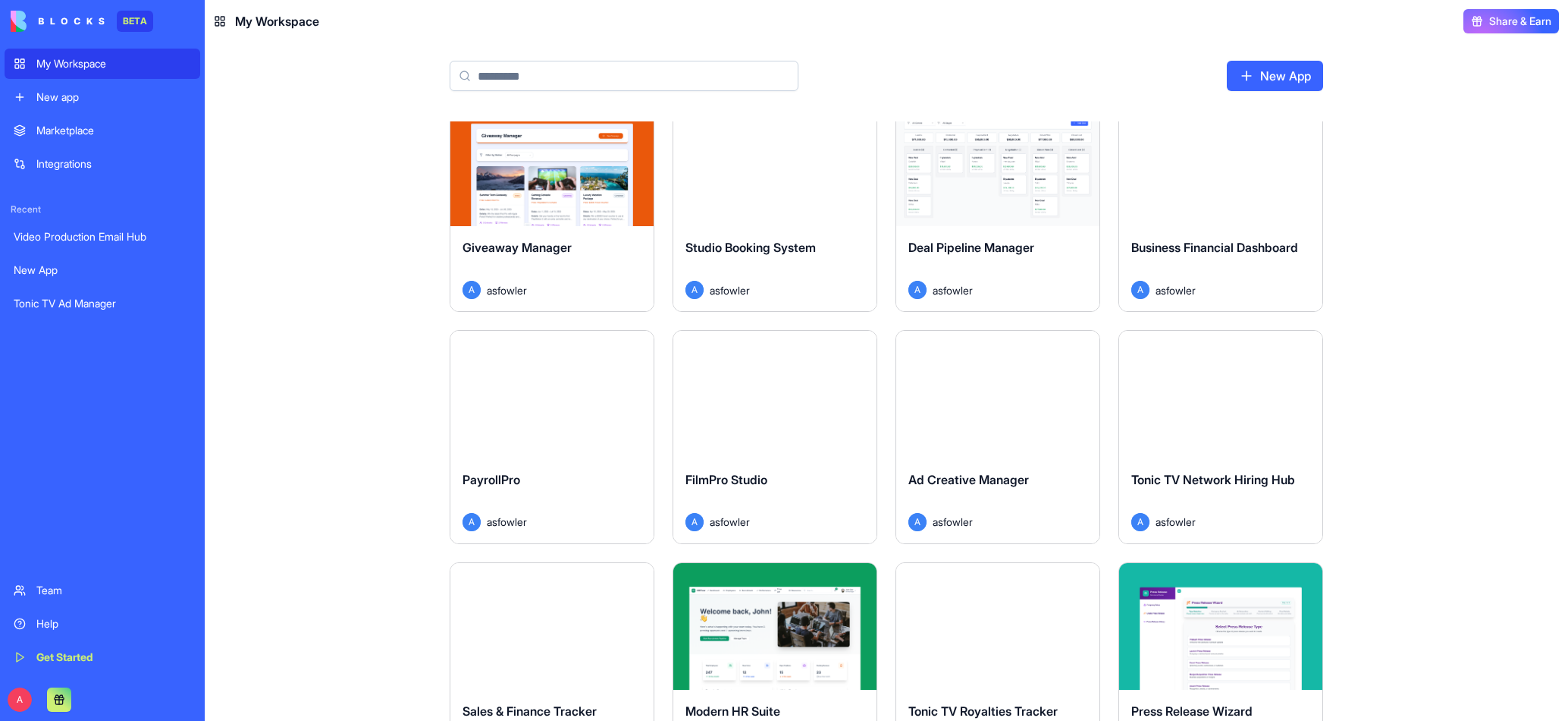
click at [766, 400] on button "Launch" at bounding box center [774, 394] width 113 height 30
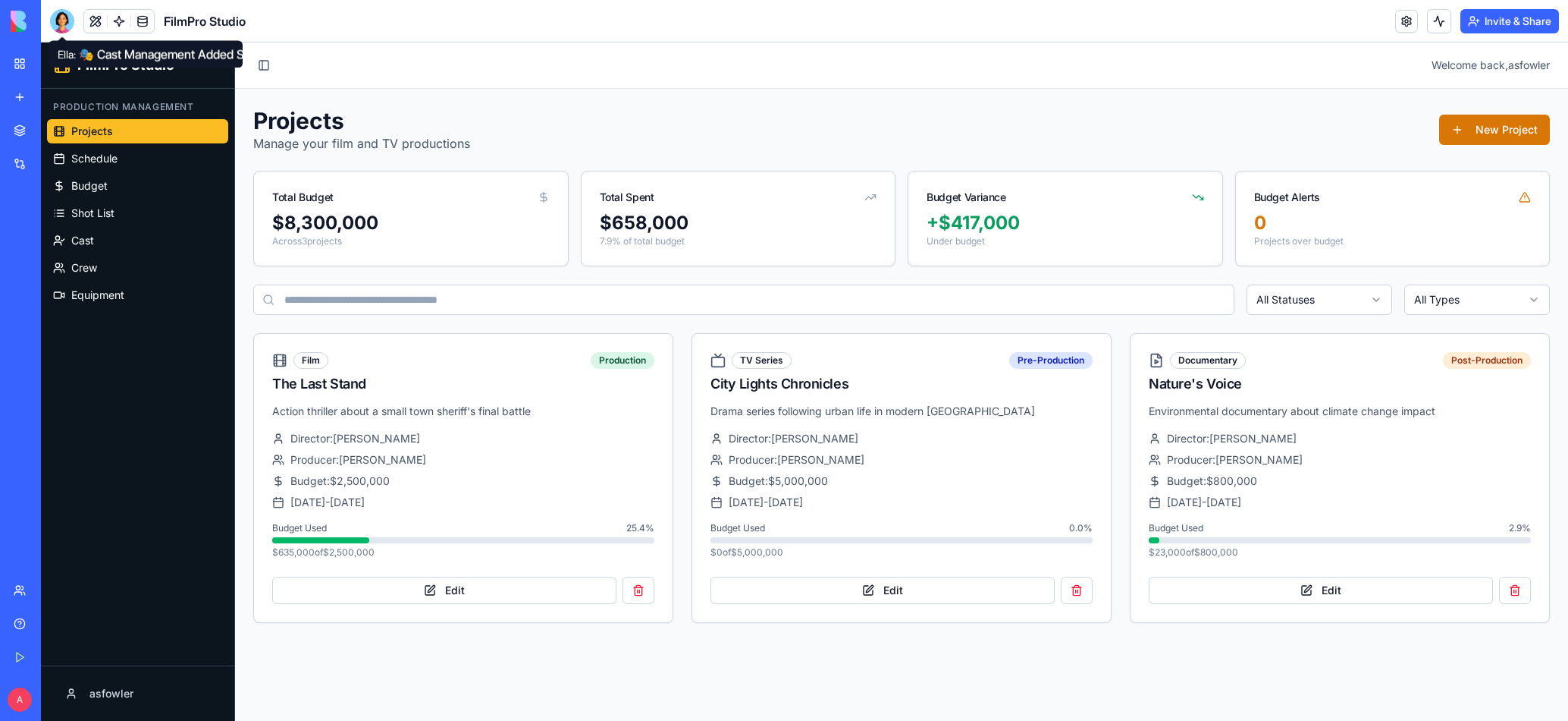
click at [60, 16] on div at bounding box center [62, 21] width 24 height 24
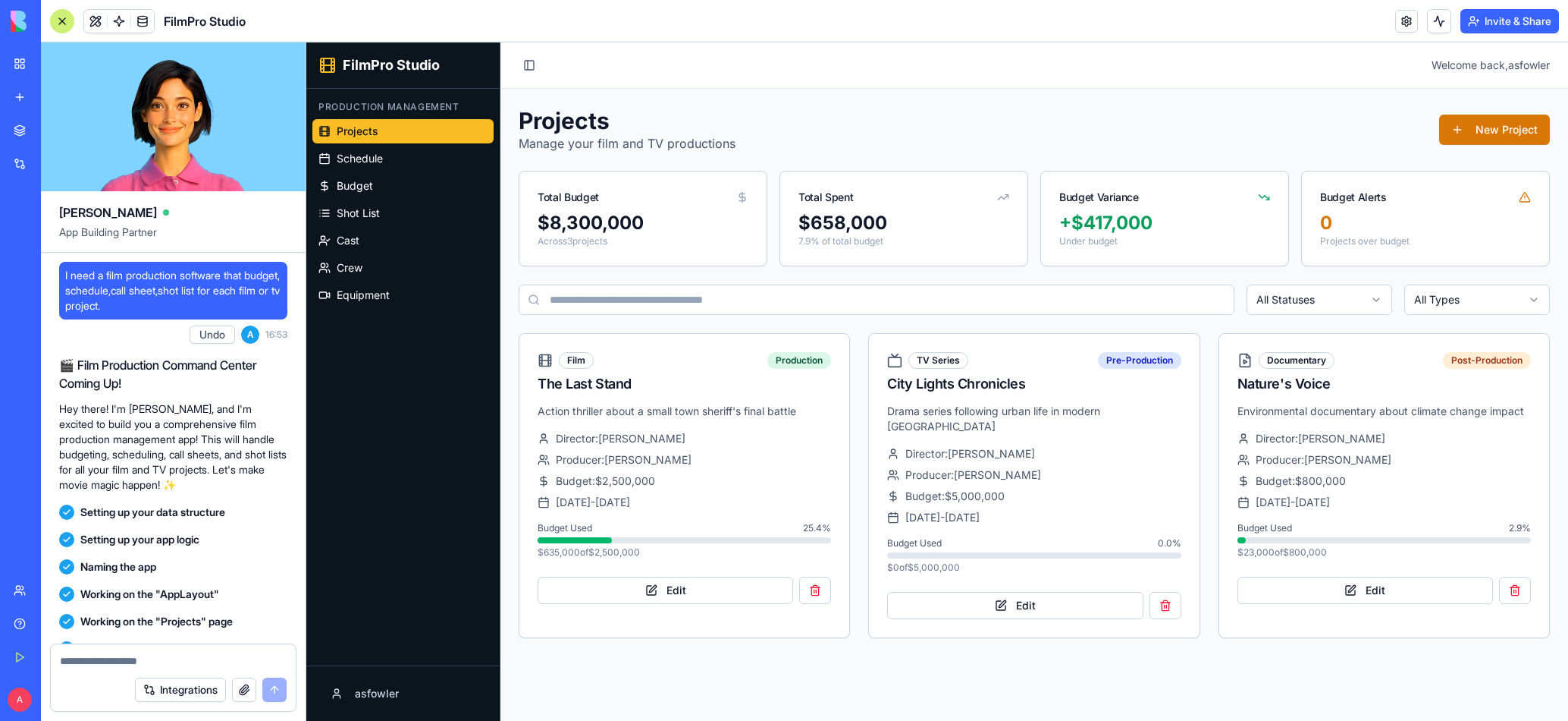
click at [64, 278] on div "I need a film production software that budget, schedule,call sheet,shot list fo…" at bounding box center [173, 290] width 229 height 58
drag, startPoint x: 64, startPoint y: 276, endPoint x: 181, endPoint y: 305, distance: 120.5
click at [181, 305] on div "I need a film production software that budget, schedule,call sheet,shot list fo…" at bounding box center [173, 290] width 229 height 58
copy span "I need a film production software that budget, schedule,call sheet,shot list fo…"
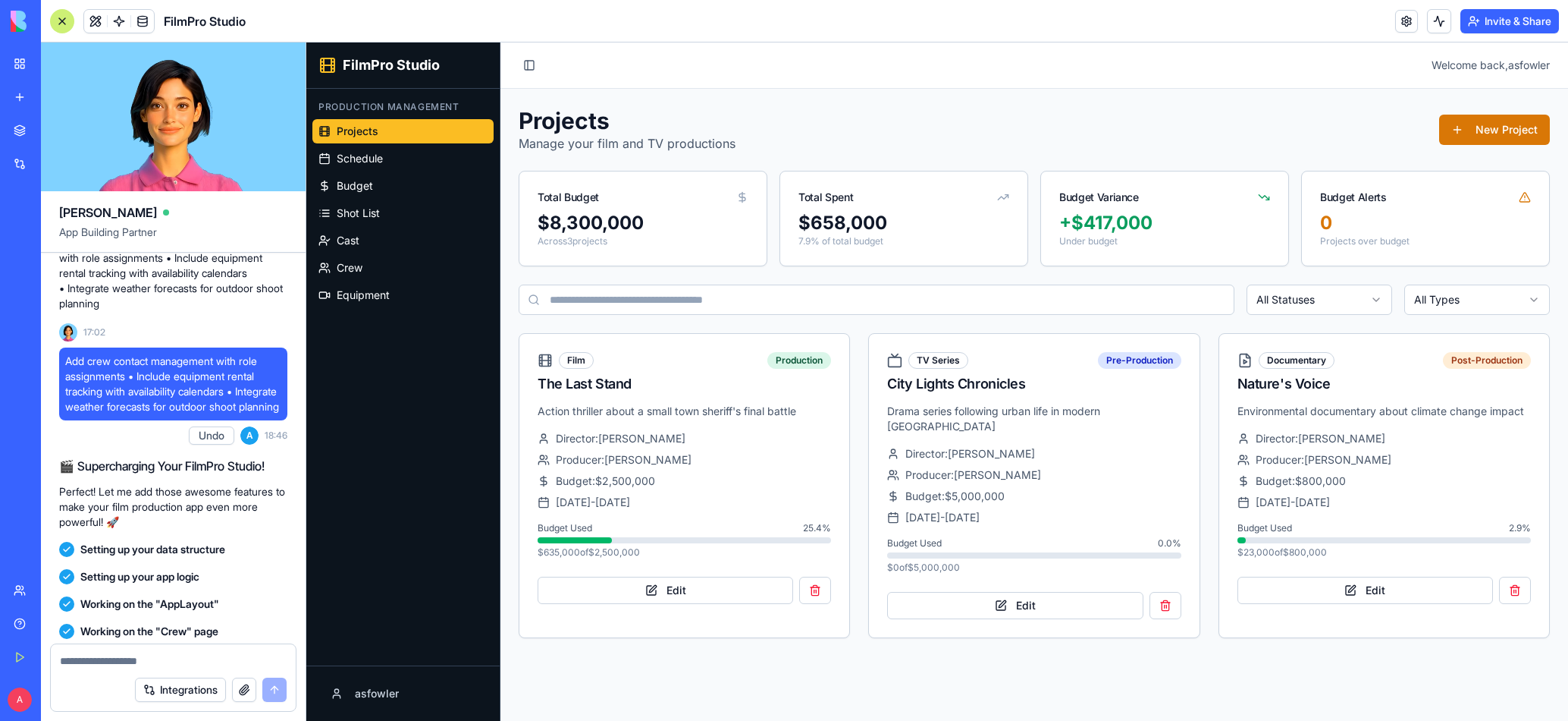
scroll to position [583, 0]
drag, startPoint x: 66, startPoint y: 364, endPoint x: 139, endPoint y: 424, distance: 94.5
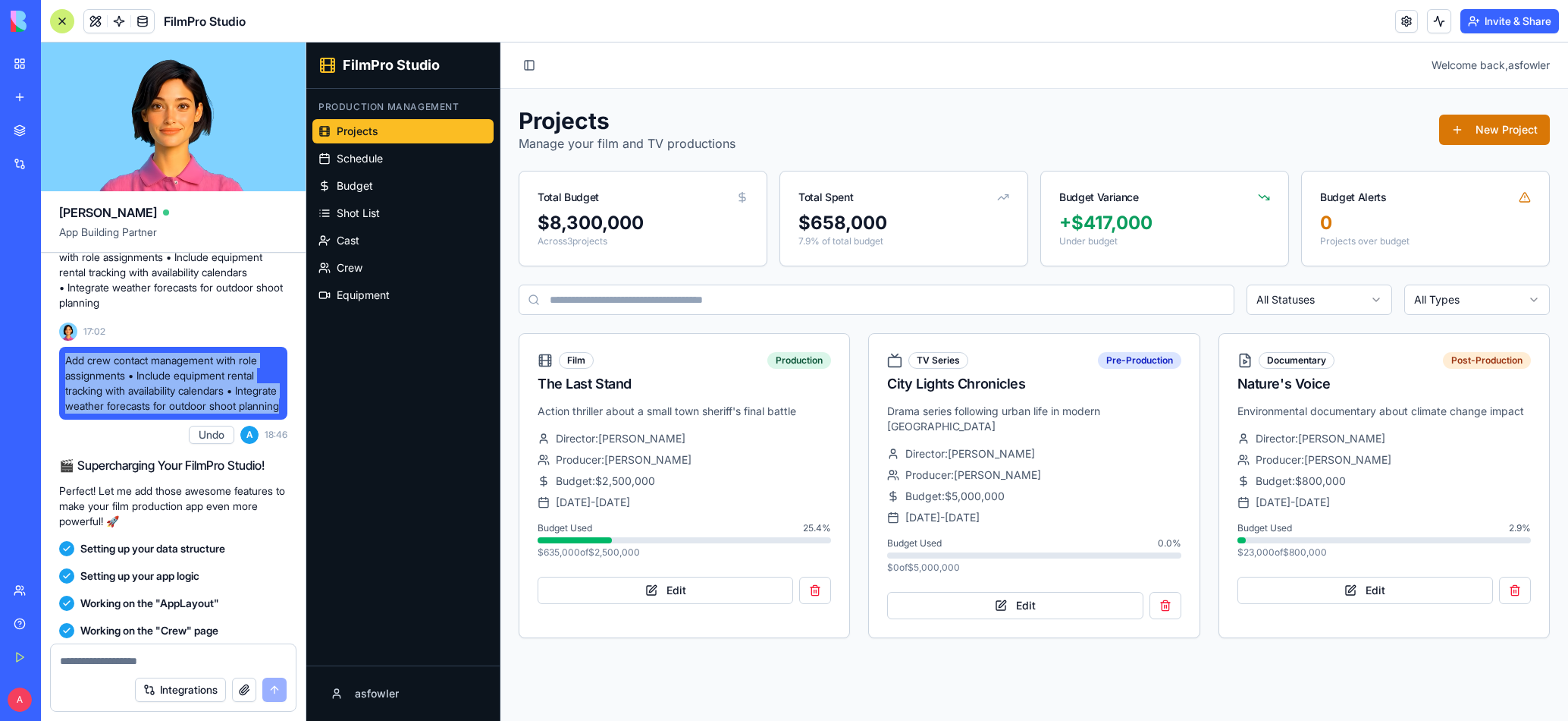
click at [139, 414] on span "Add crew contact management with role assignments • Include equipment rental tr…" at bounding box center [173, 383] width 216 height 61
copy span "Add crew contact management with role assignments • Include equipment rental tr…"
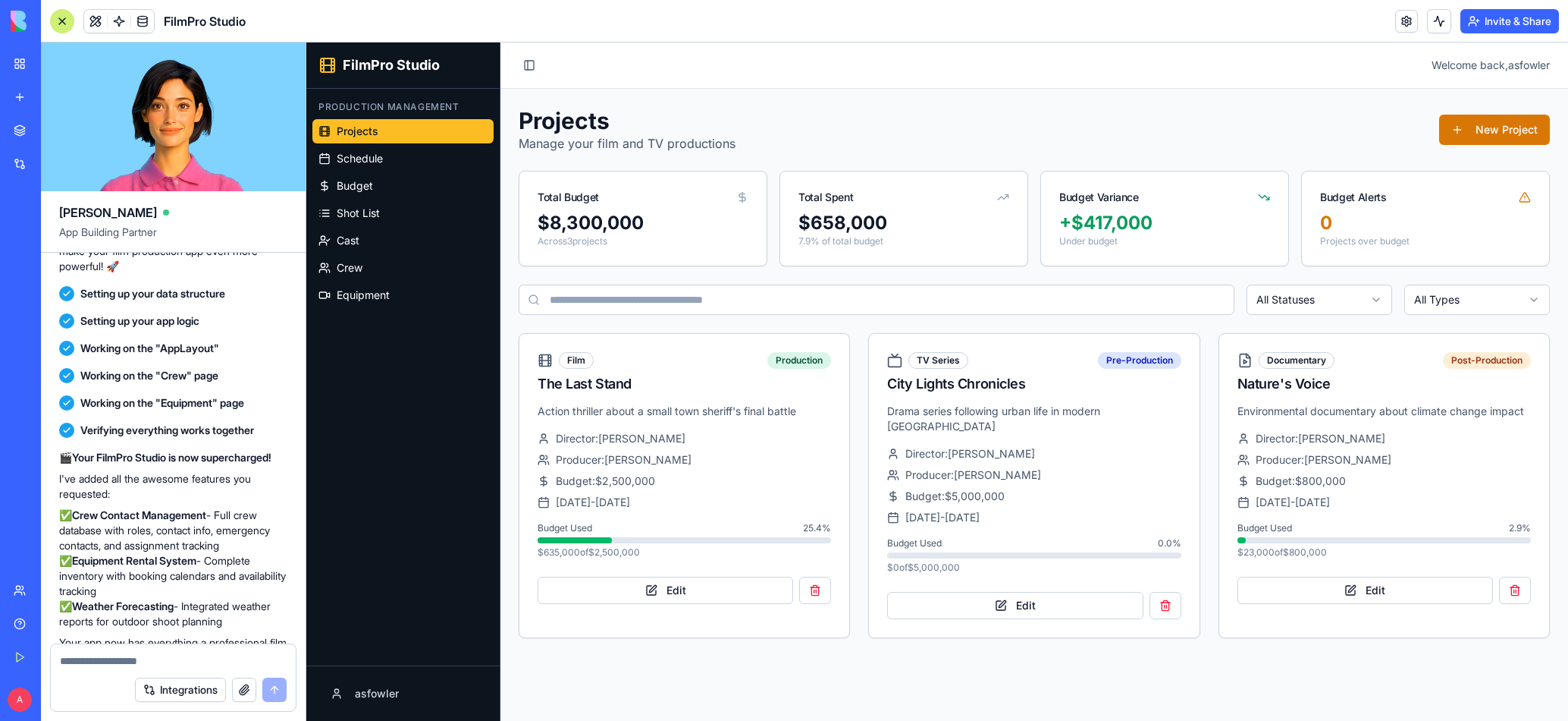
scroll to position [563, 0]
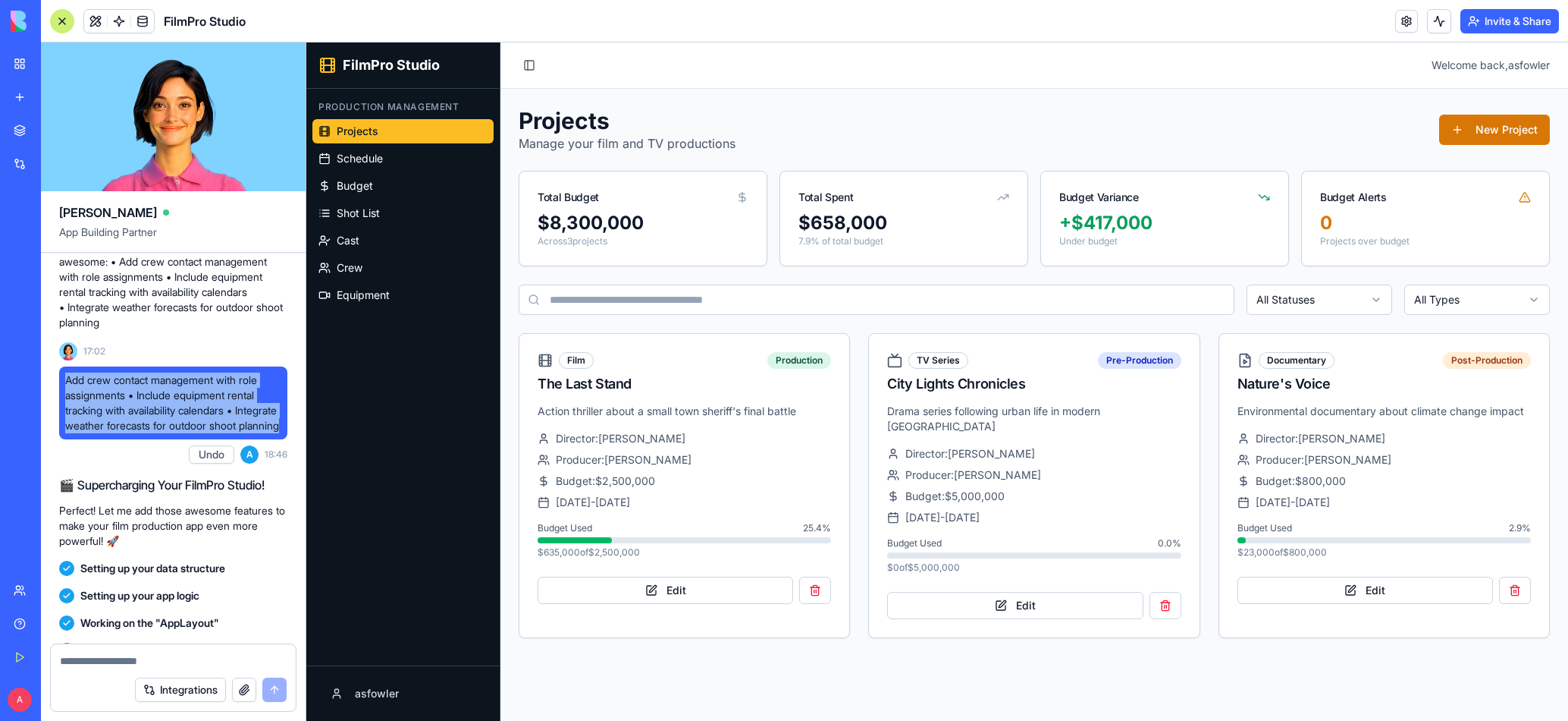
click at [56, 62] on div "My Workspace" at bounding box center [46, 63] width 20 height 15
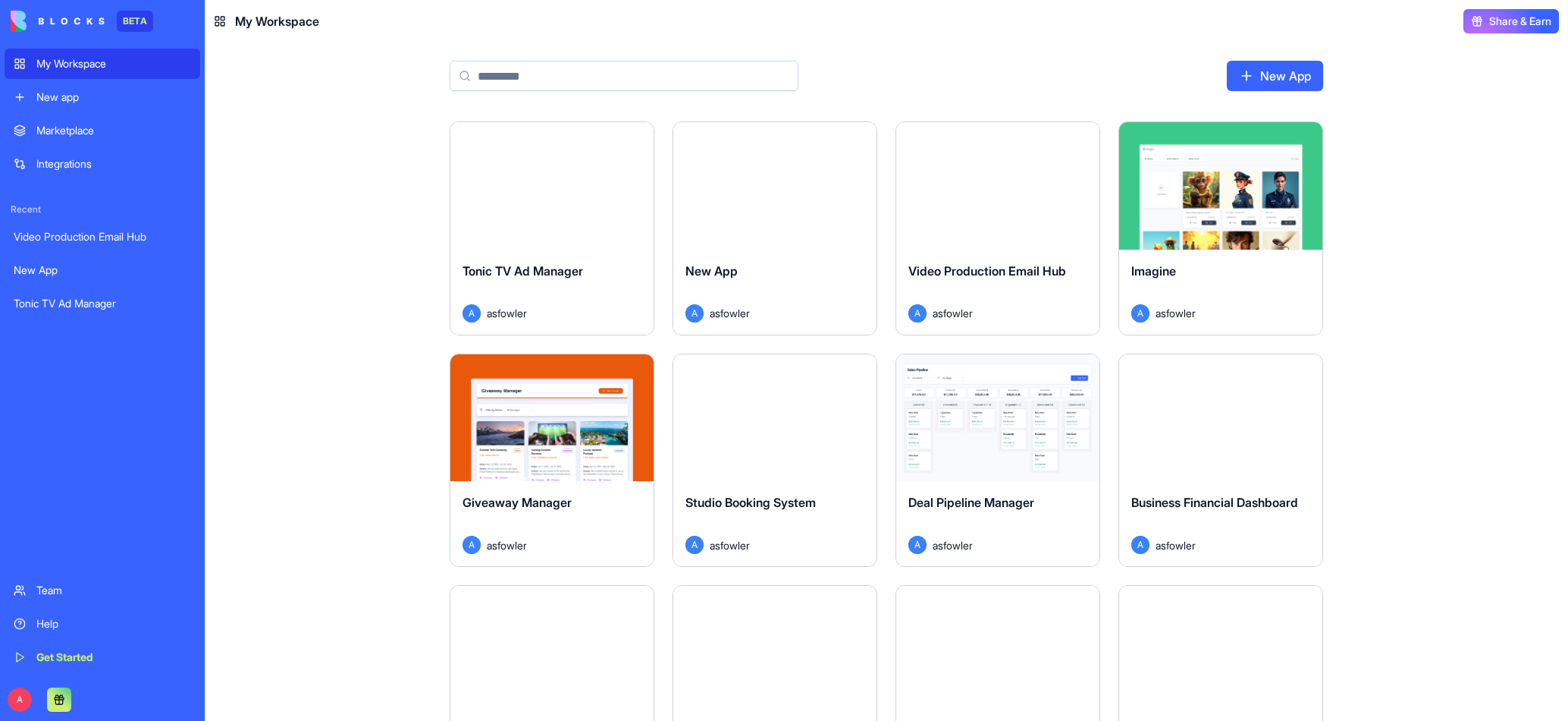
click at [549, 268] on span "Tonic TV Ad Manager" at bounding box center [522, 271] width 121 height 15
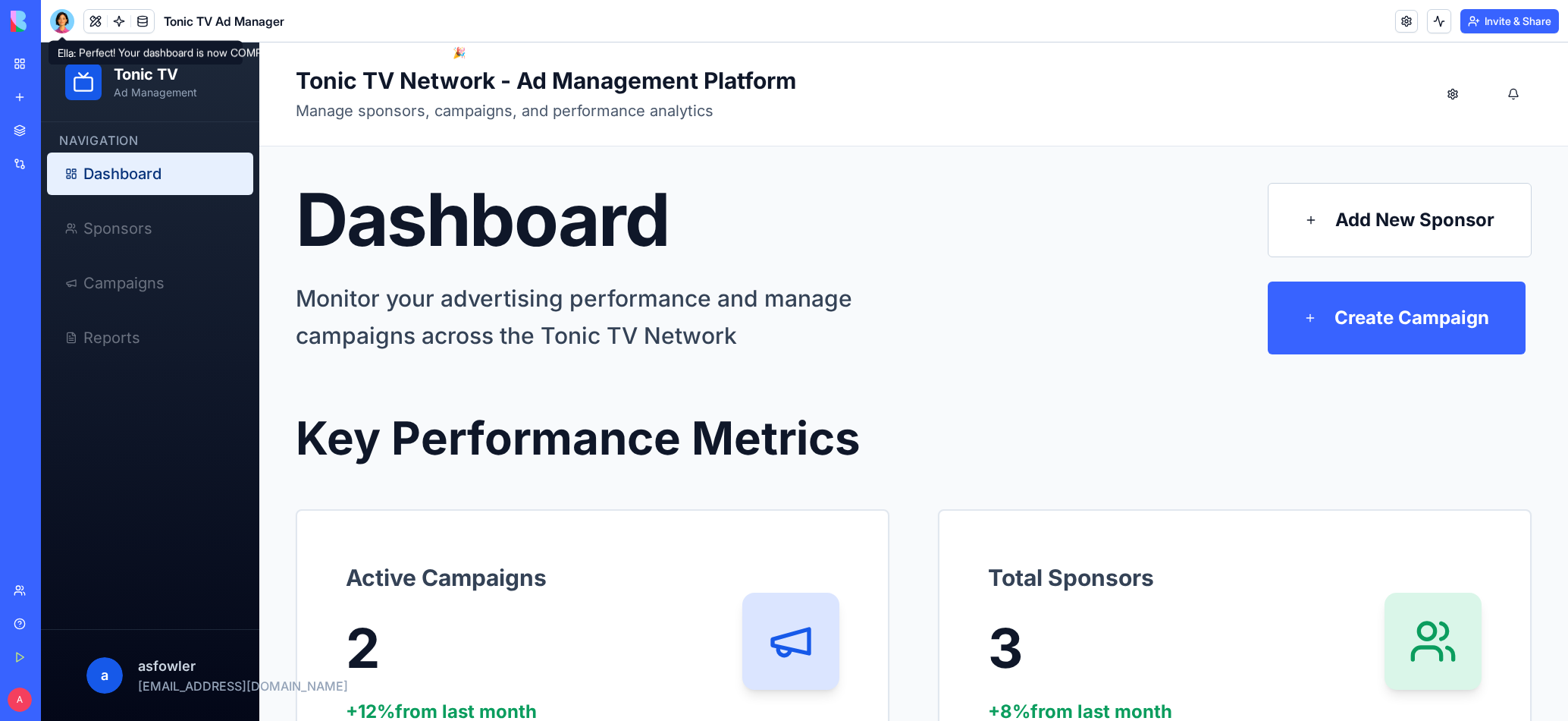
click at [63, 30] on div at bounding box center [62, 21] width 24 height 24
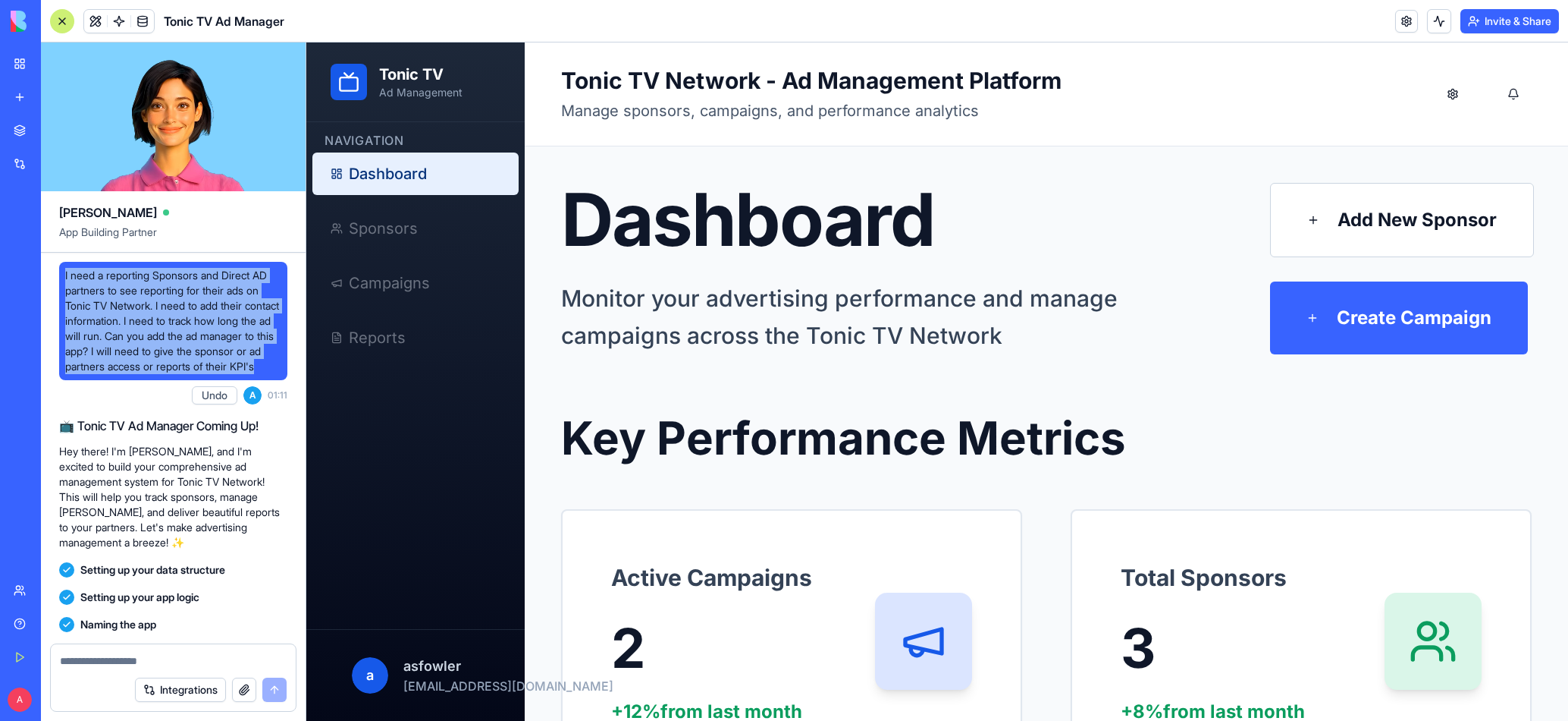
drag, startPoint x: 66, startPoint y: 280, endPoint x: 225, endPoint y: 380, distance: 187.8
click at [225, 374] on span "I need a reporting Sponsors and Direct AD partners to see reporting for their a…" at bounding box center [173, 321] width 216 height 106
copy span "I need a reporting Sponsors and Direct AD partners to see reporting for their a…"
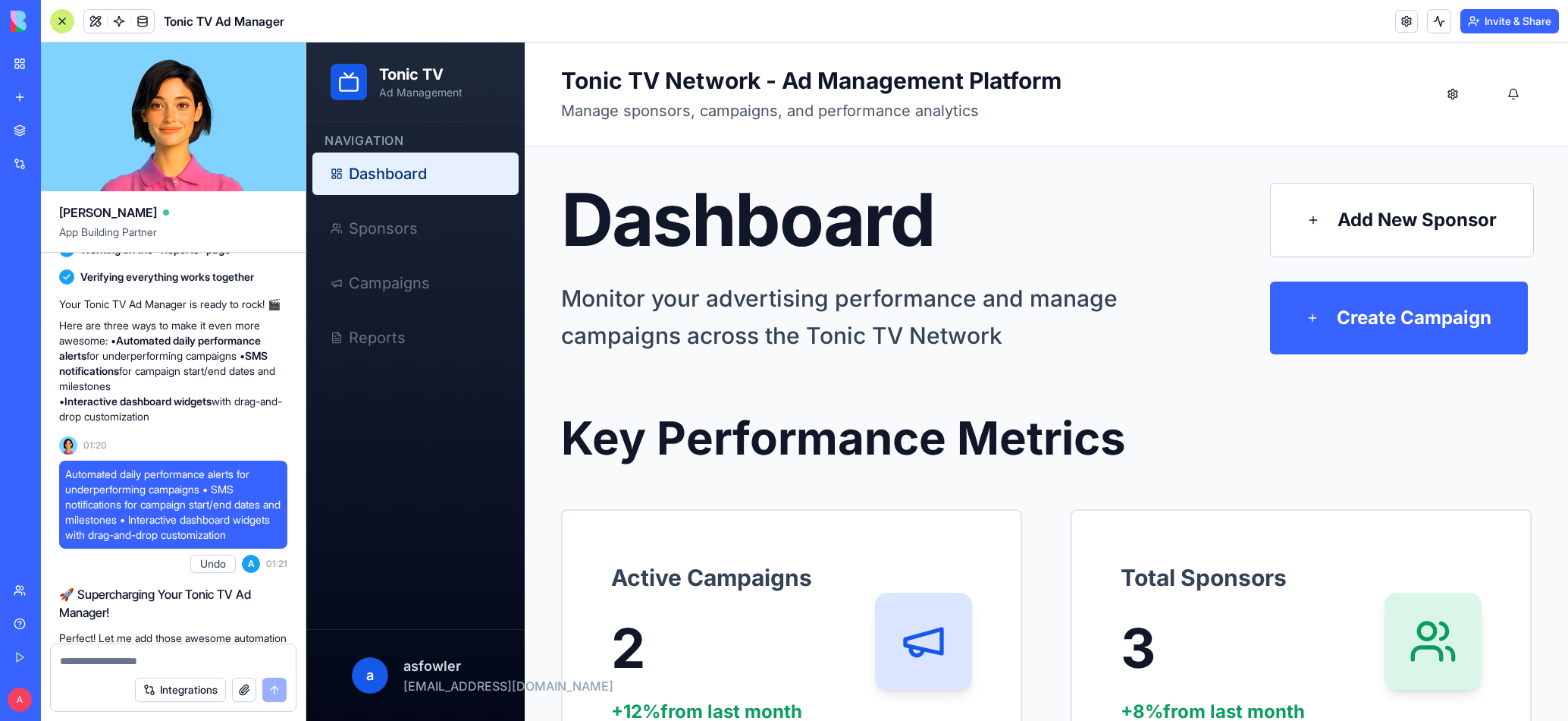
scroll to position [533, 0]
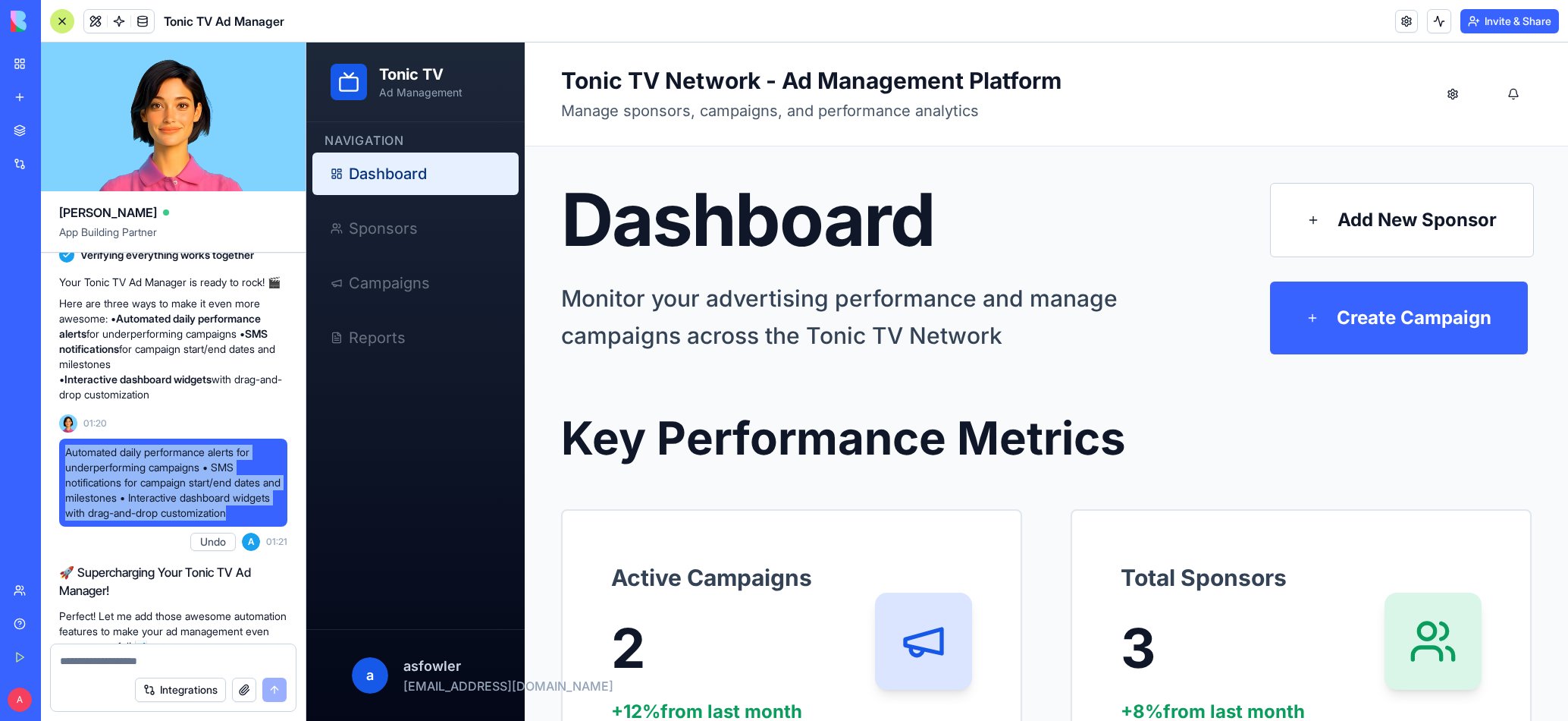
drag, startPoint x: 68, startPoint y: 469, endPoint x: 277, endPoint y: 530, distance: 217.7
click at [277, 520] on span "Automated daily performance alerts for underperforming campaigns • SMS notifica…" at bounding box center [173, 482] width 216 height 76
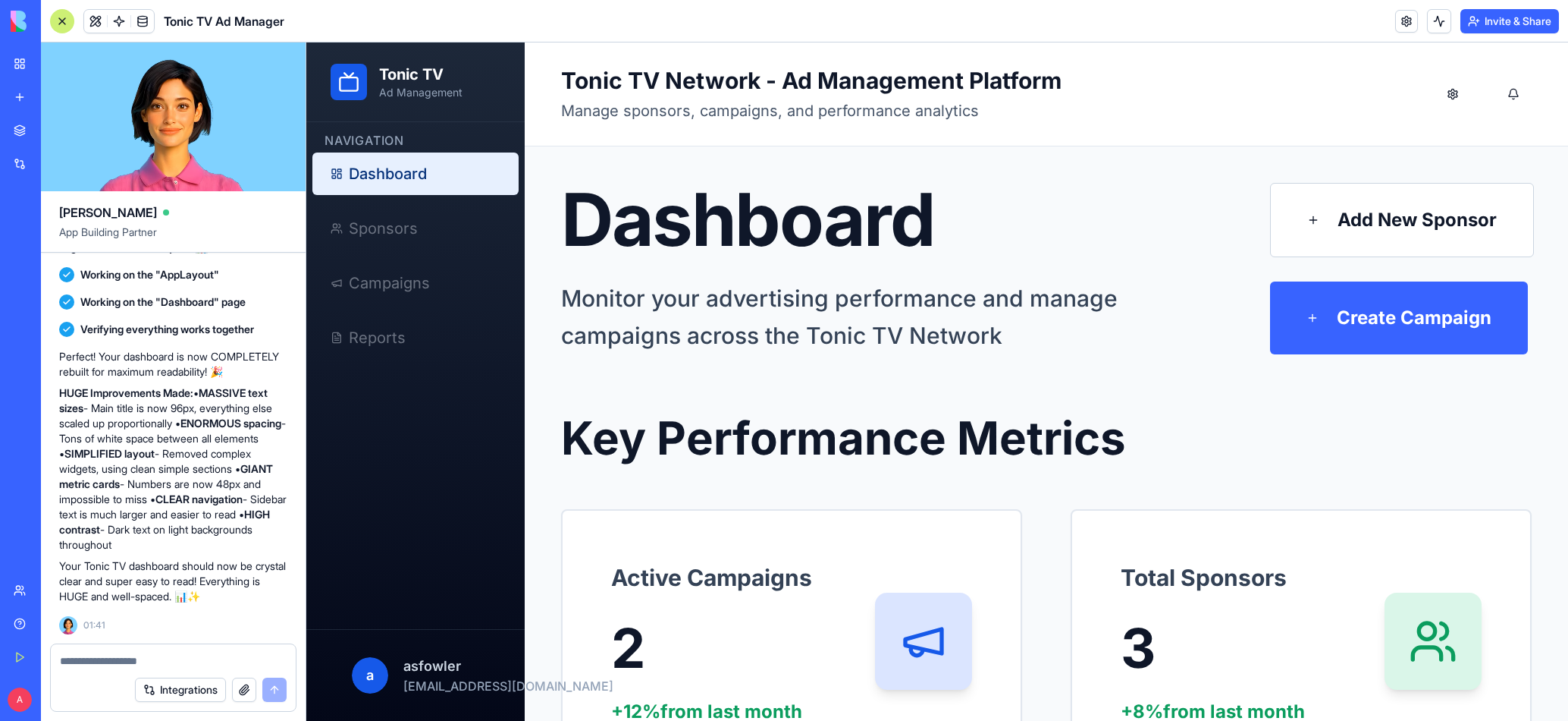
scroll to position [2835, 0]
click at [55, 63] on div "My Workspace" at bounding box center [46, 63] width 20 height 15
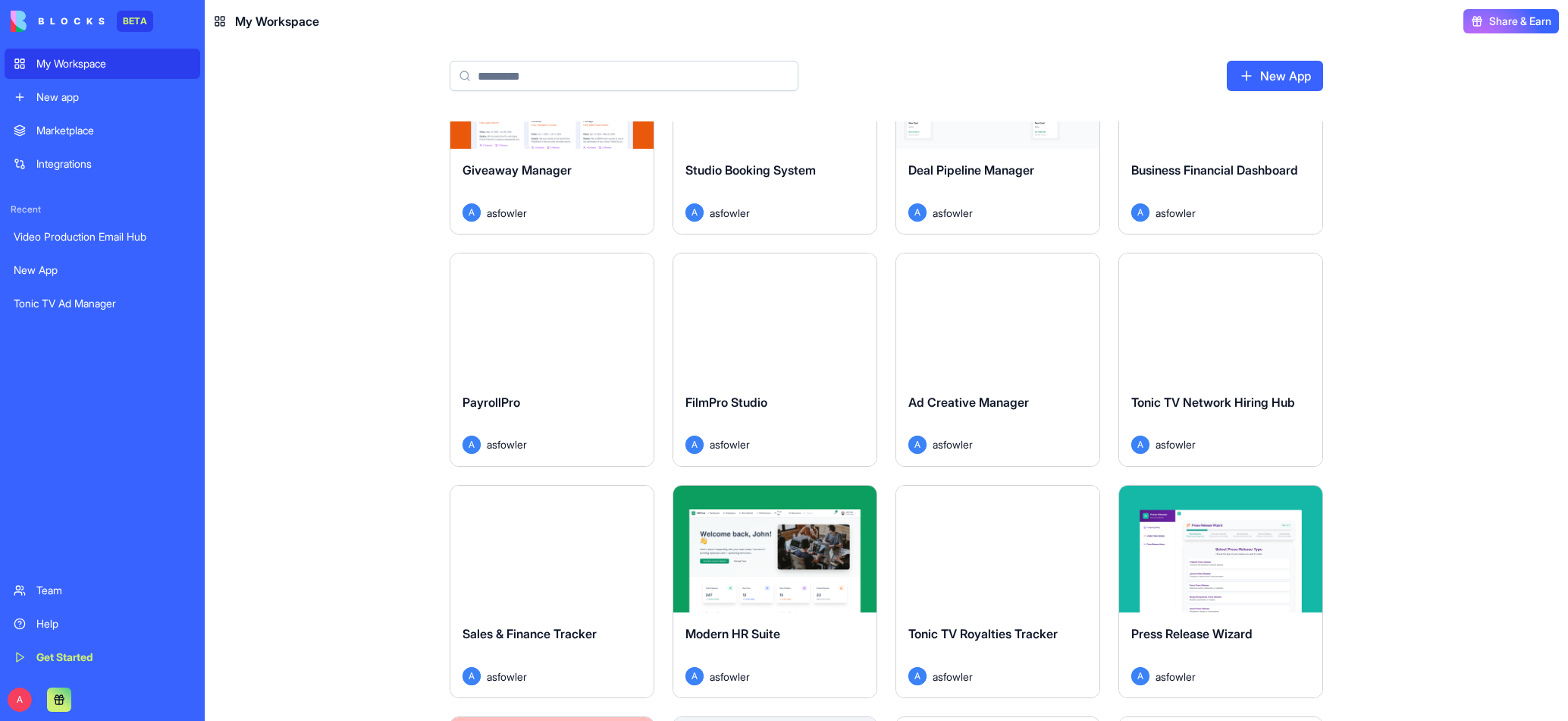
scroll to position [371, 0]
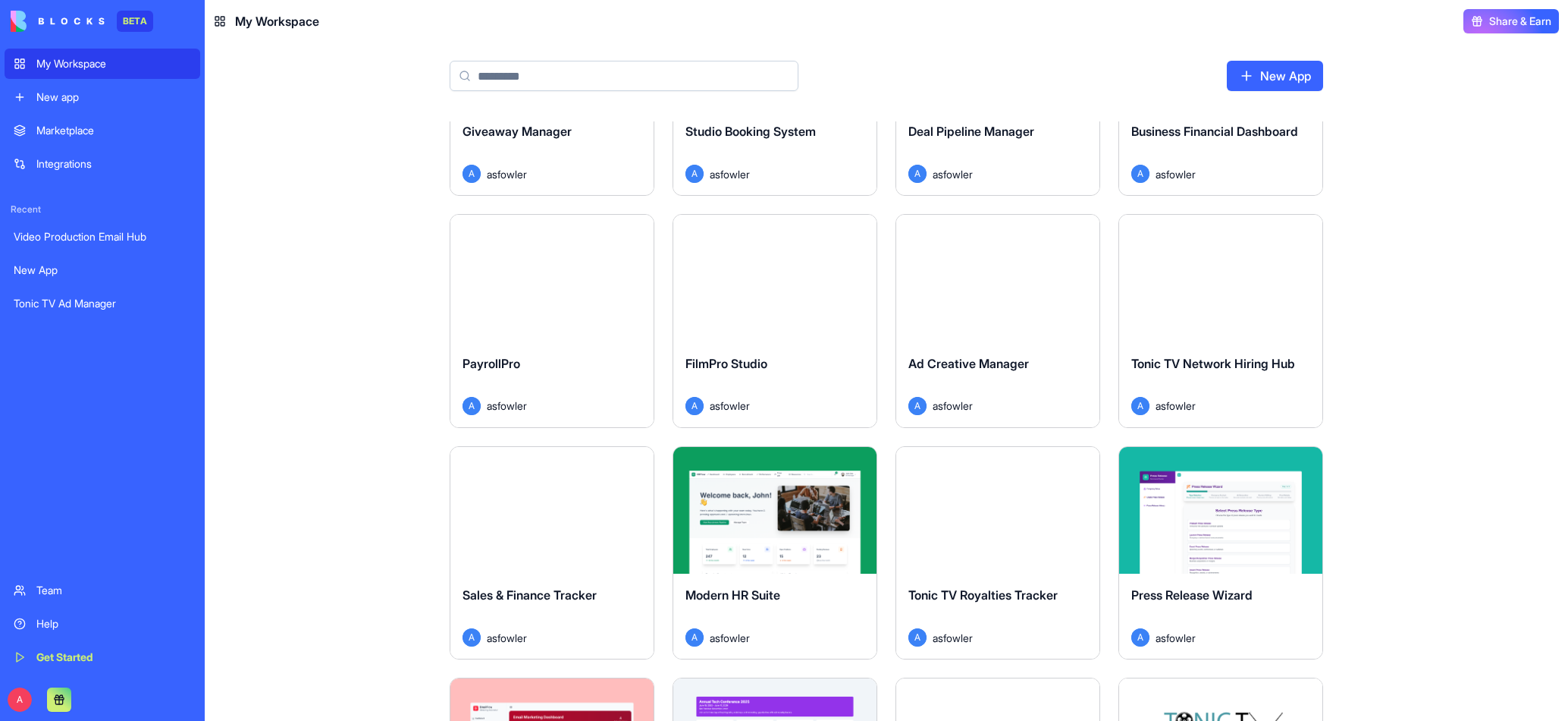
click at [975, 319] on div "Launch" at bounding box center [998, 278] width 204 height 128
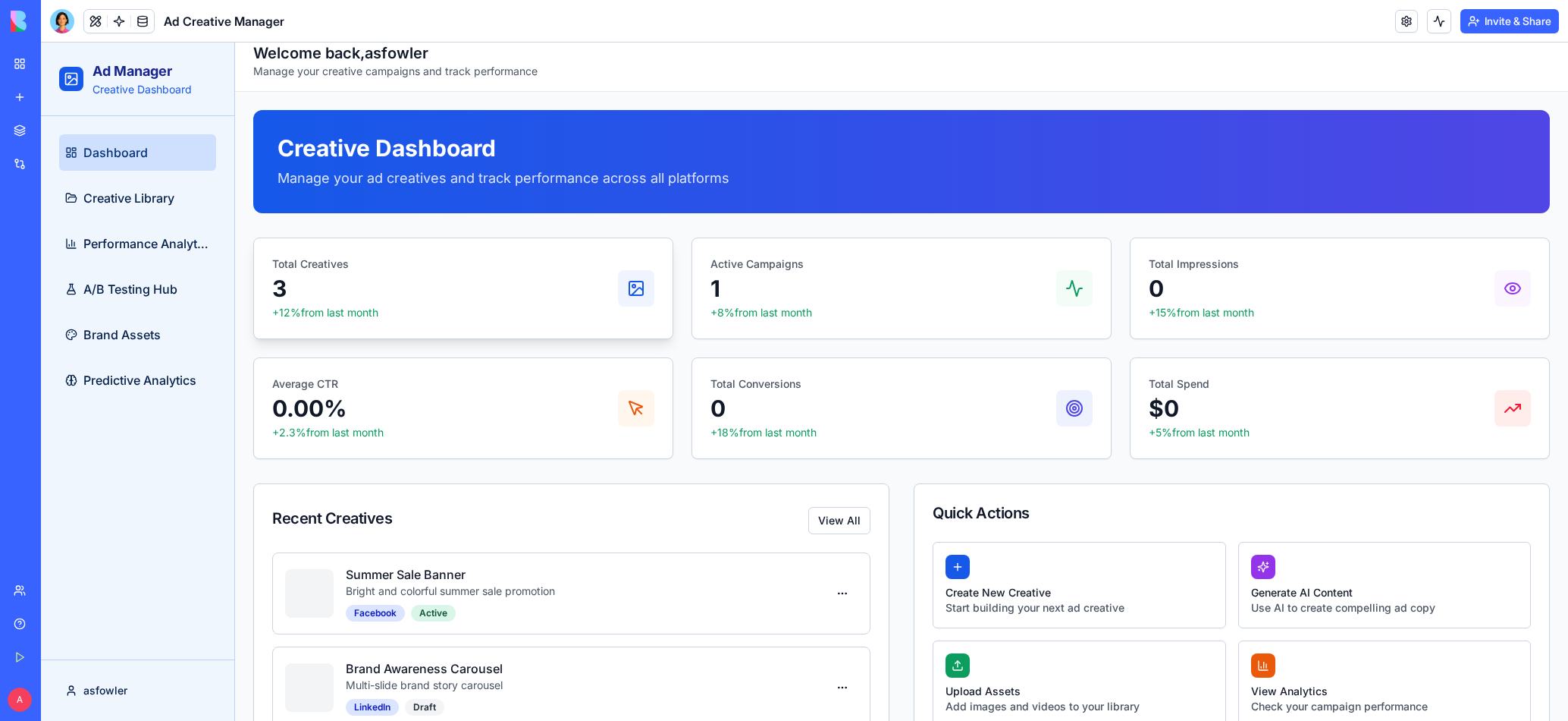
scroll to position [198, 0]
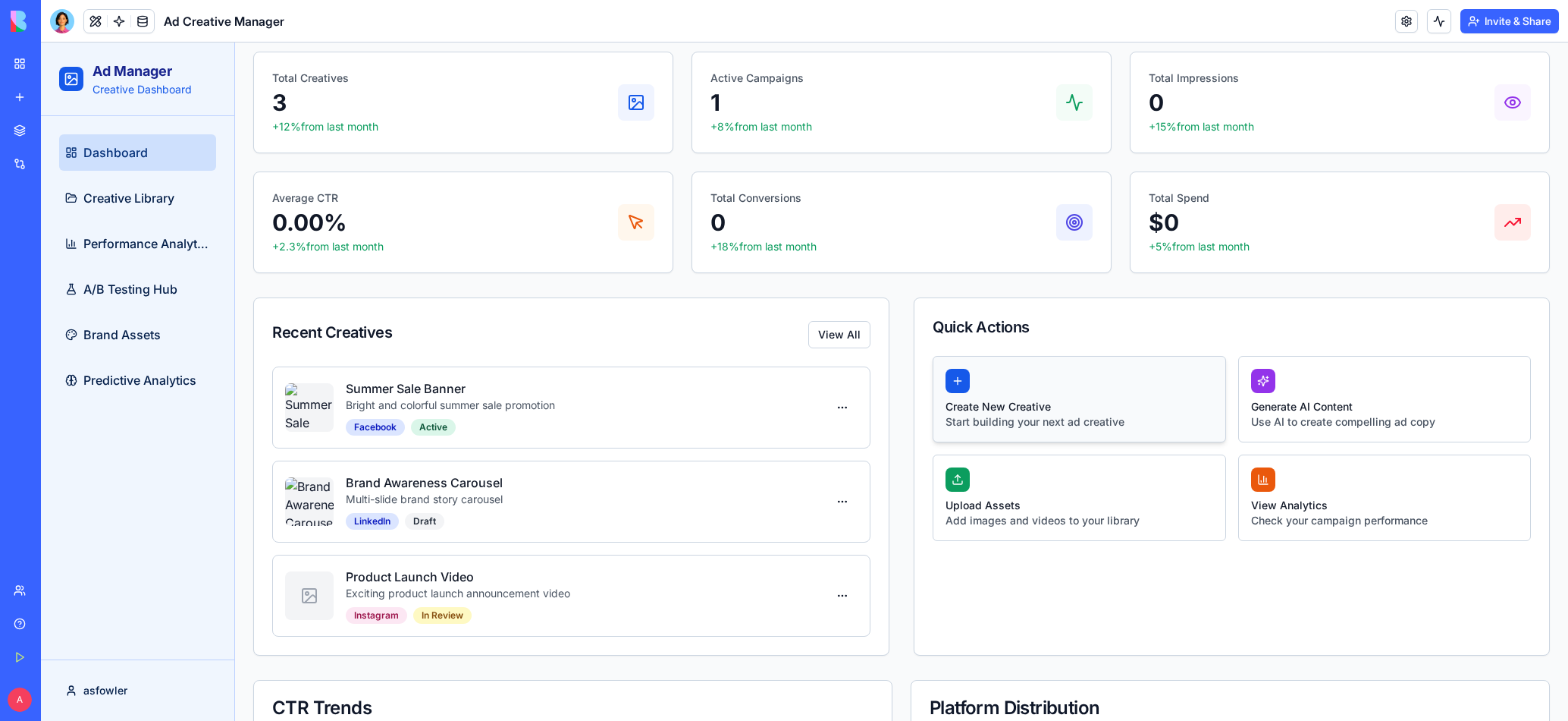
click at [1032, 407] on h4 "Create New Creative" at bounding box center [1035, 407] width 179 height 15
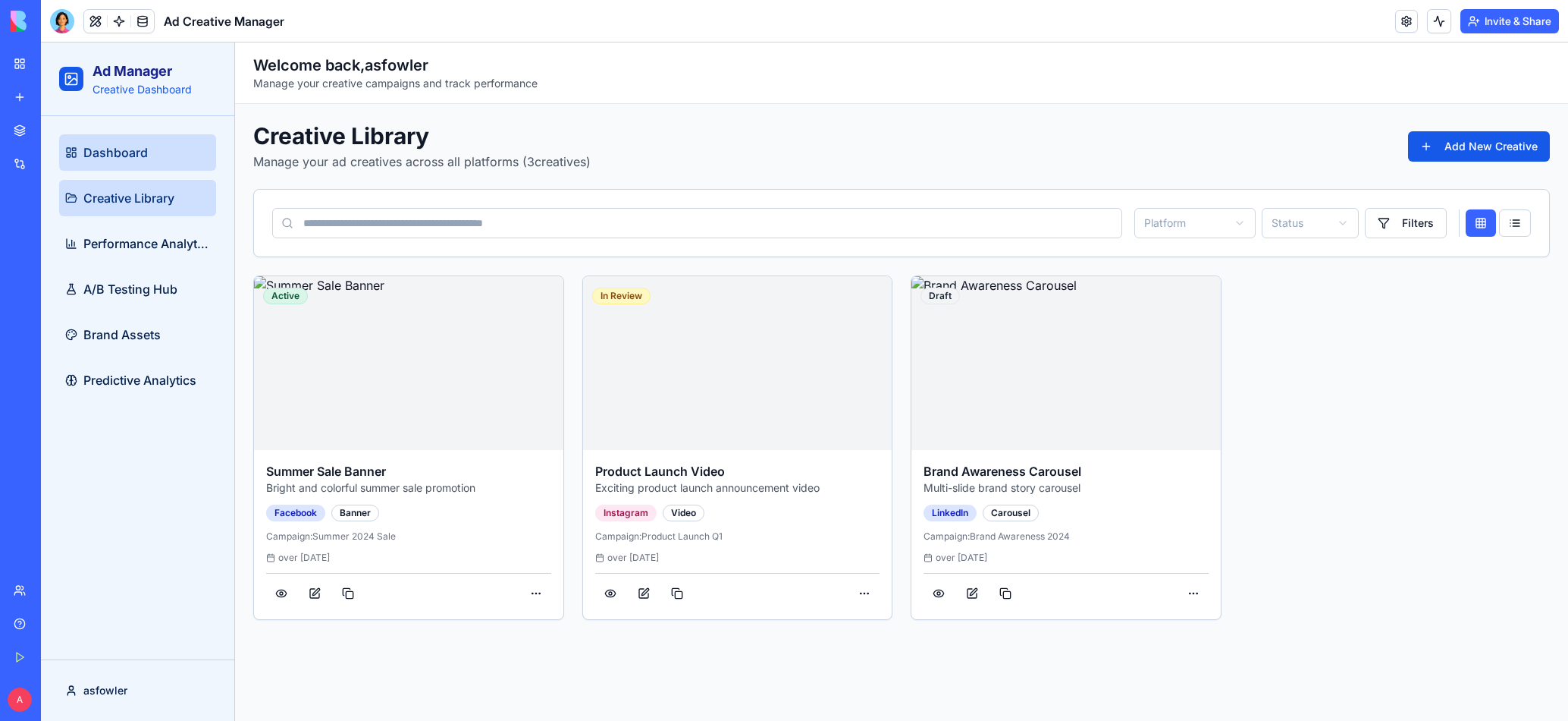
click at [134, 156] on span "Dashboard" at bounding box center [115, 152] width 64 height 18
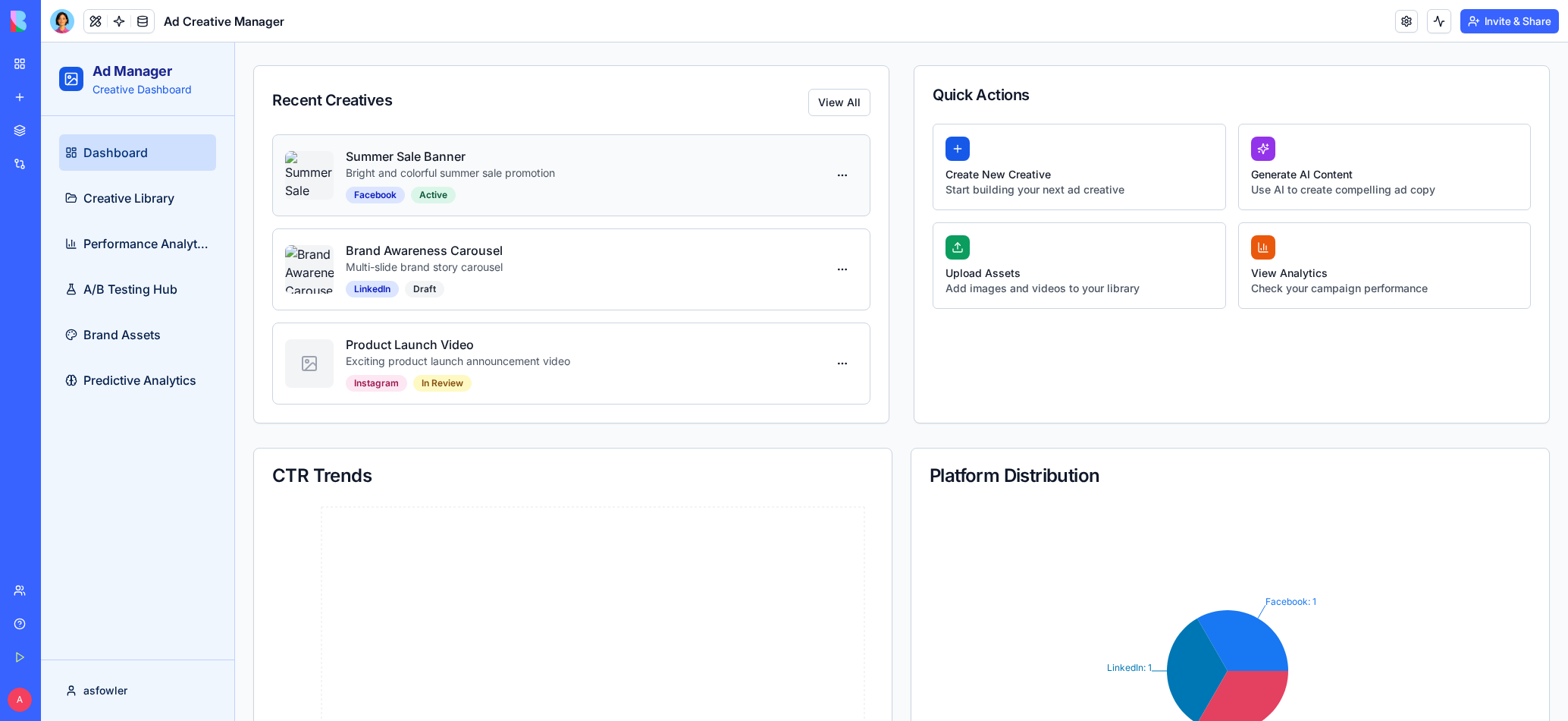
scroll to position [433, 0]
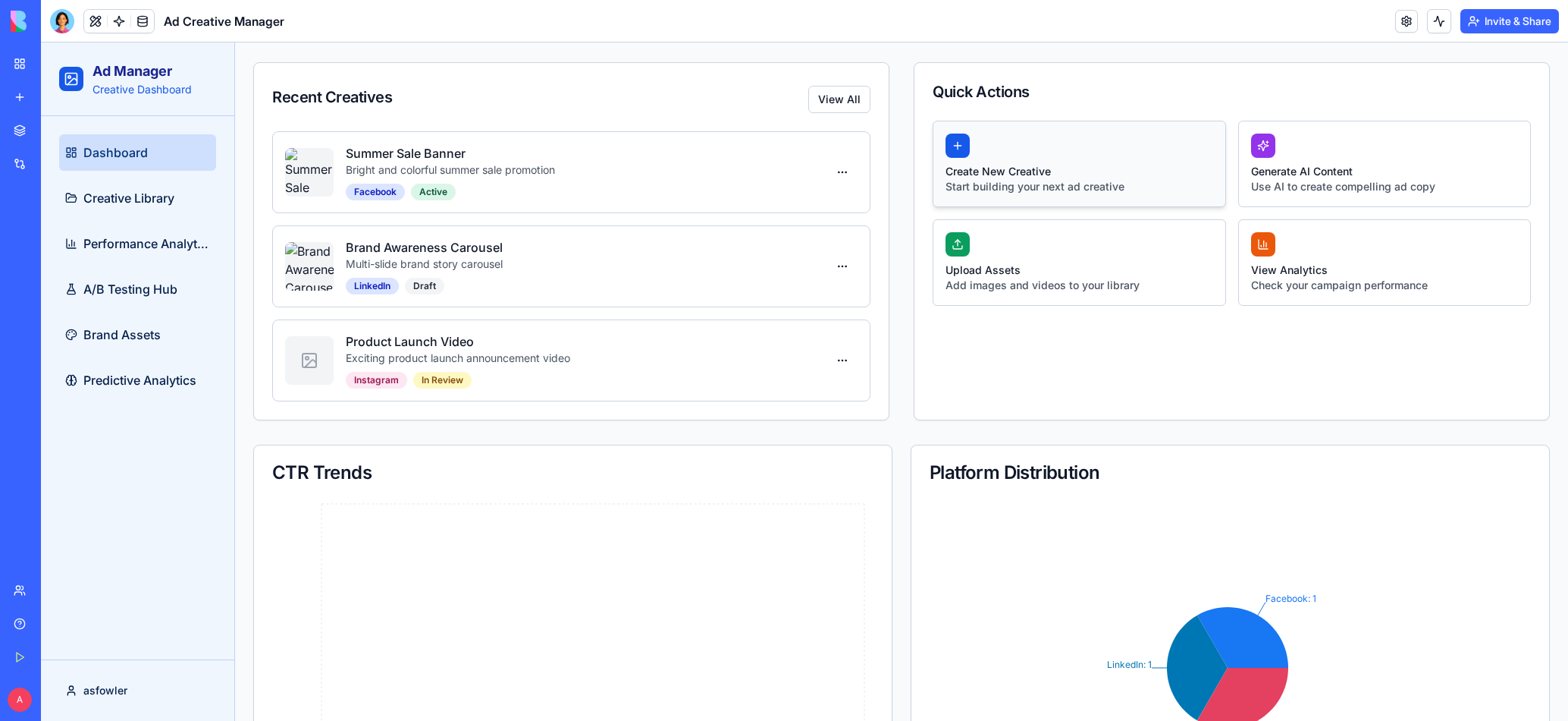
click at [1006, 174] on h4 "Create New Creative" at bounding box center [1035, 171] width 179 height 15
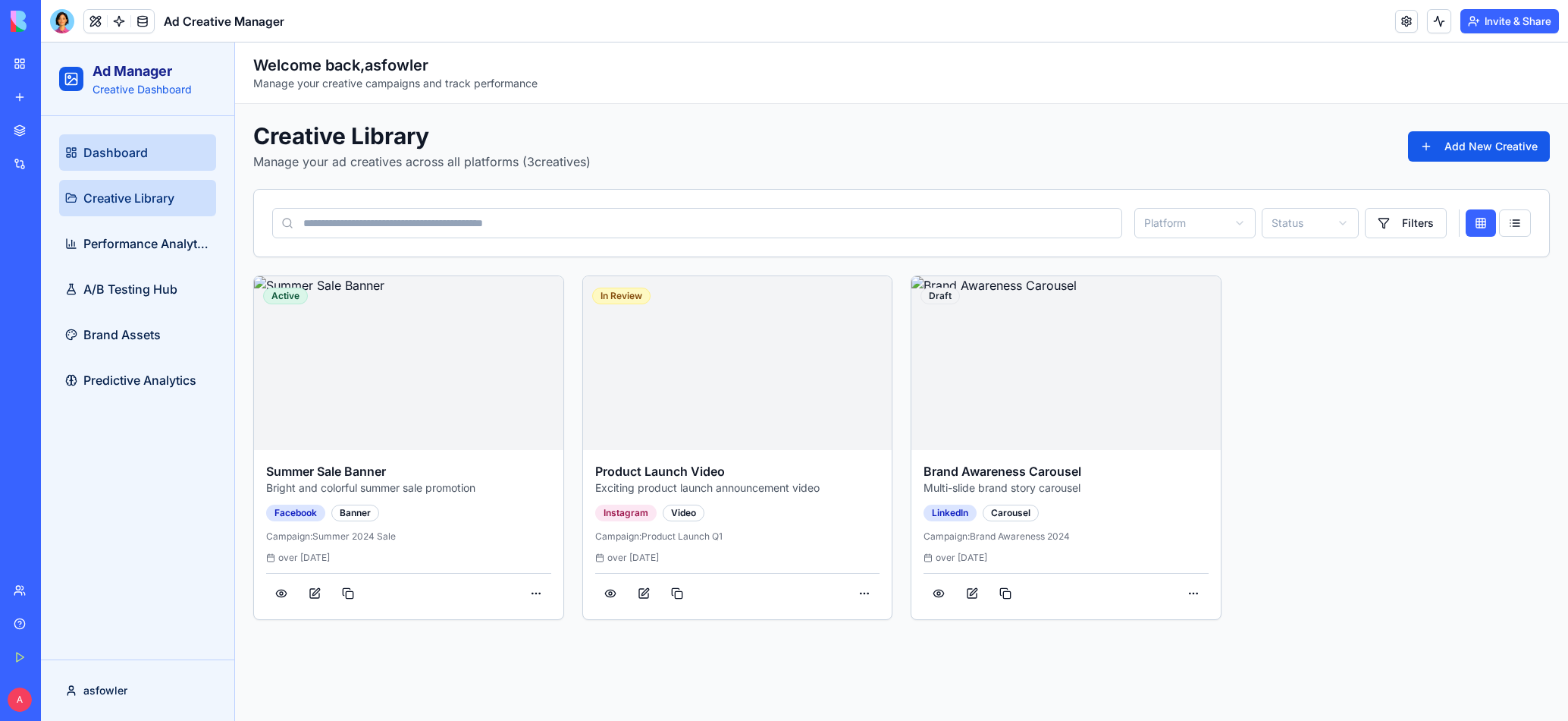
click at [123, 157] on span "Dashboard" at bounding box center [115, 152] width 64 height 18
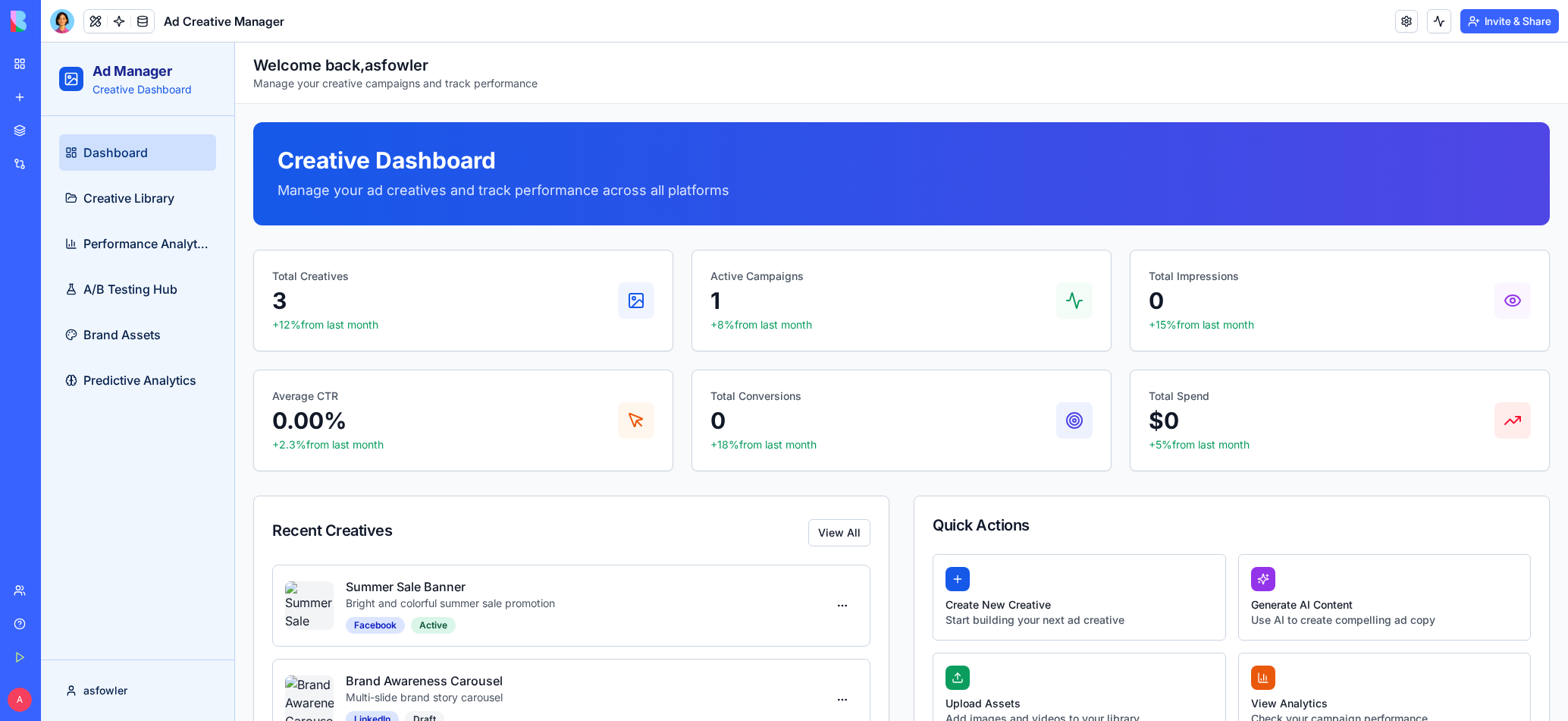
click at [26, 59] on link "My Workspace" at bounding box center [35, 63] width 61 height 30
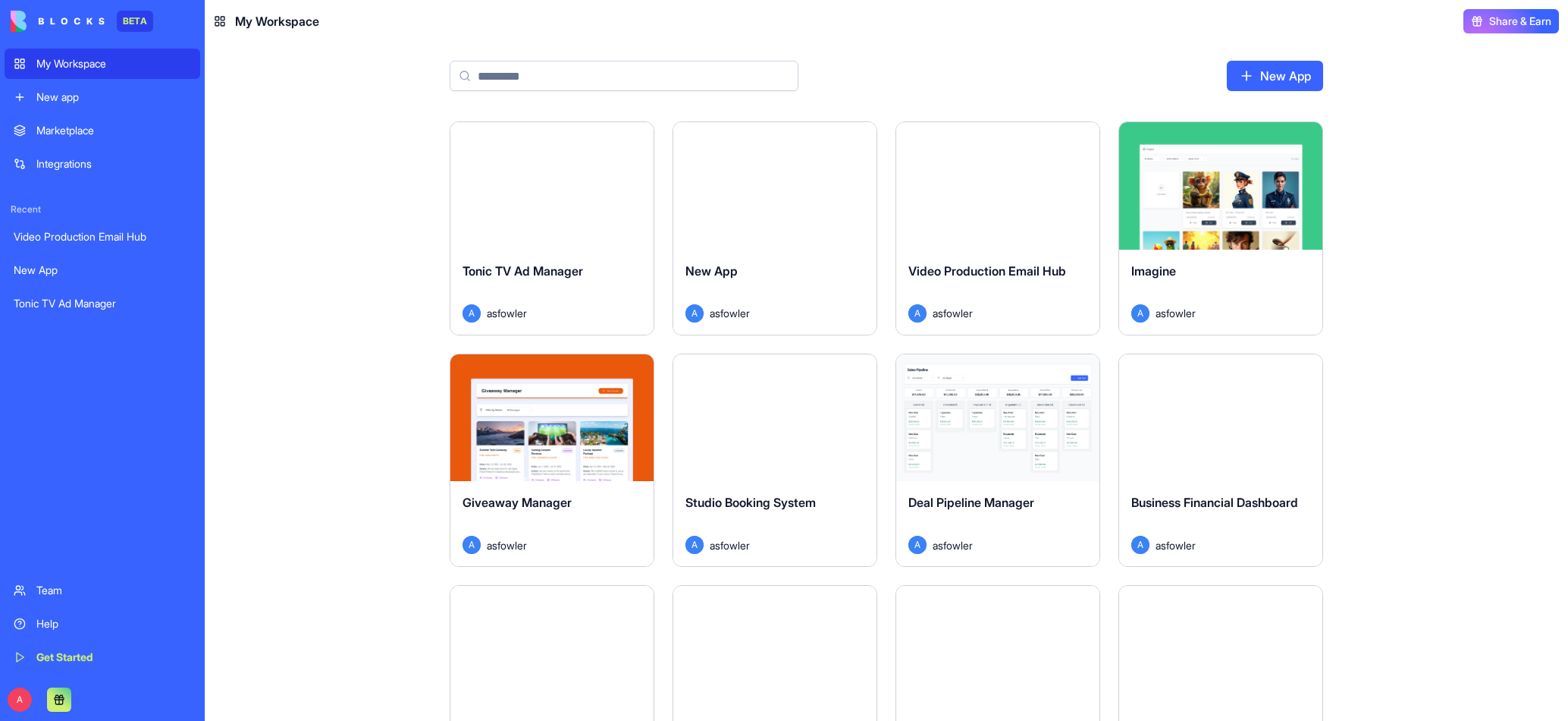
click at [63, 63] on div "My Workspace" at bounding box center [113, 63] width 154 height 15
click at [1022, 259] on div "Video Production Email Hub A asfowler" at bounding box center [998, 291] width 204 height 85
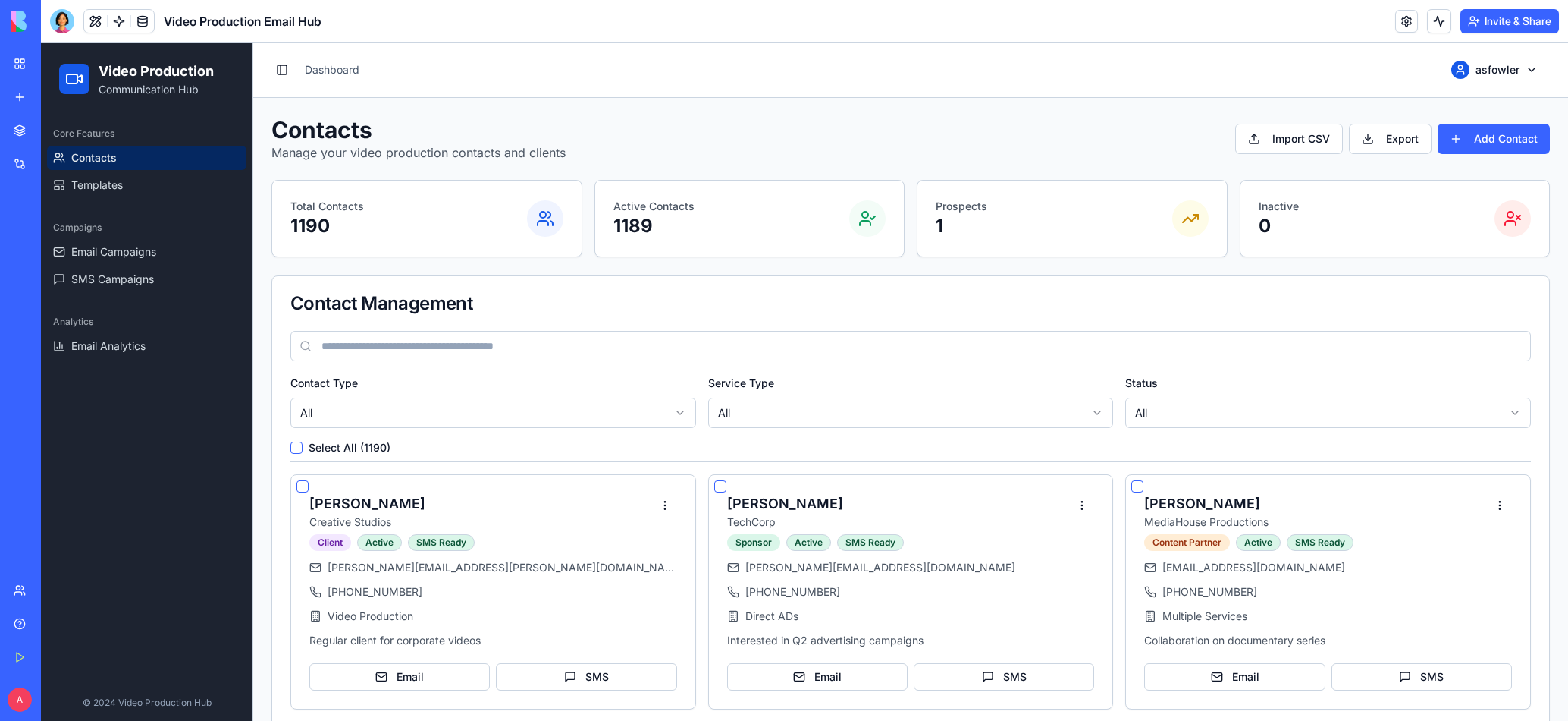
click at [26, 61] on link "My Workspace" at bounding box center [35, 63] width 61 height 30
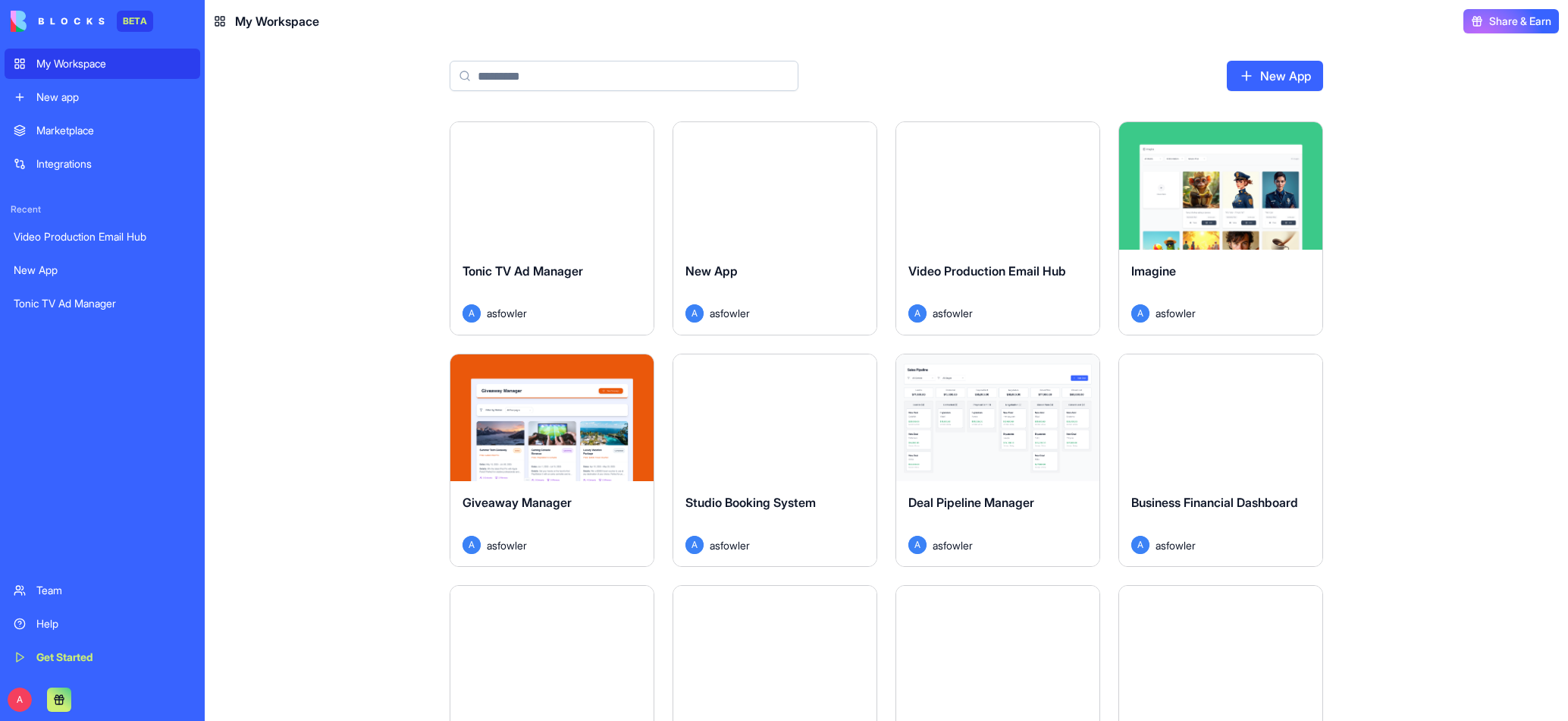
click at [1002, 207] on div "Launch" at bounding box center [998, 186] width 204 height 128
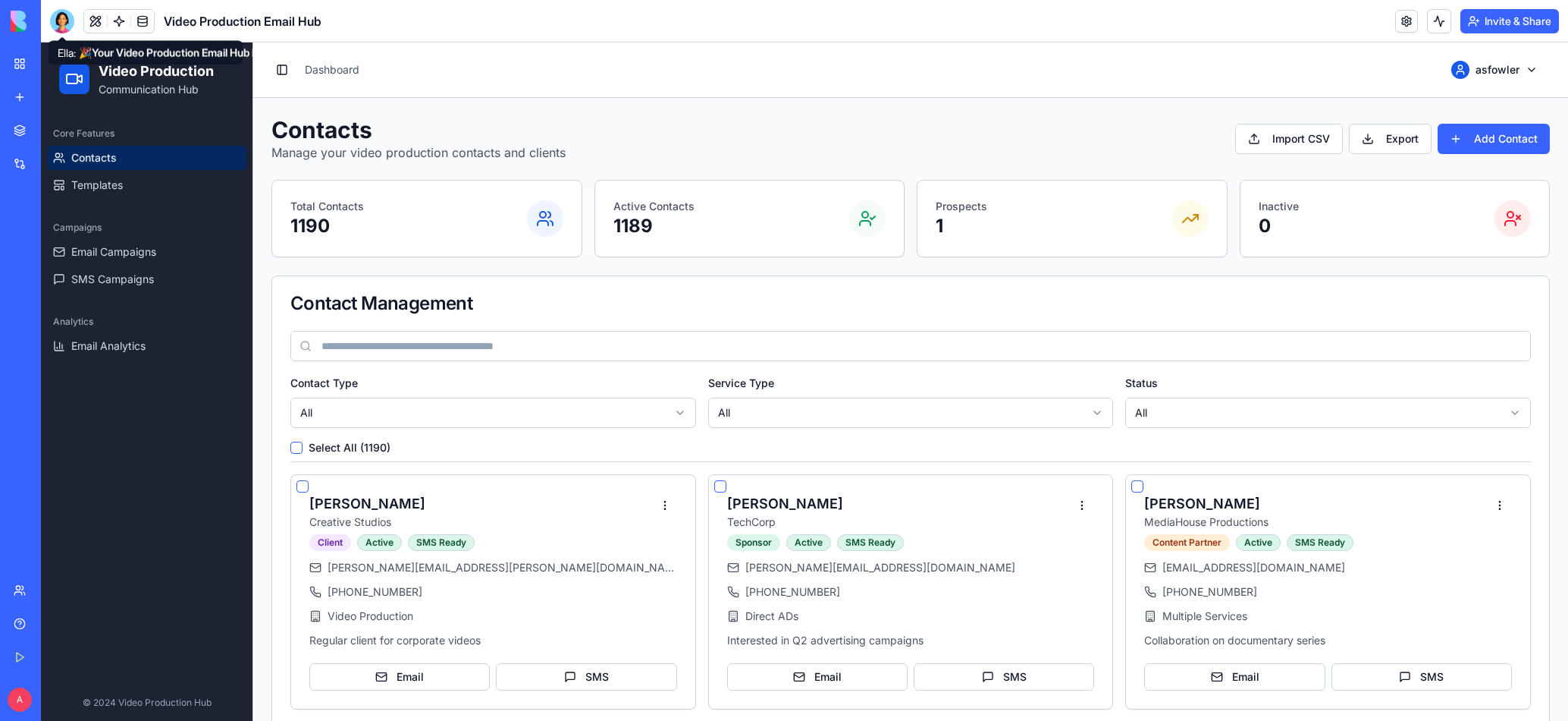
click at [63, 26] on div at bounding box center [62, 21] width 24 height 24
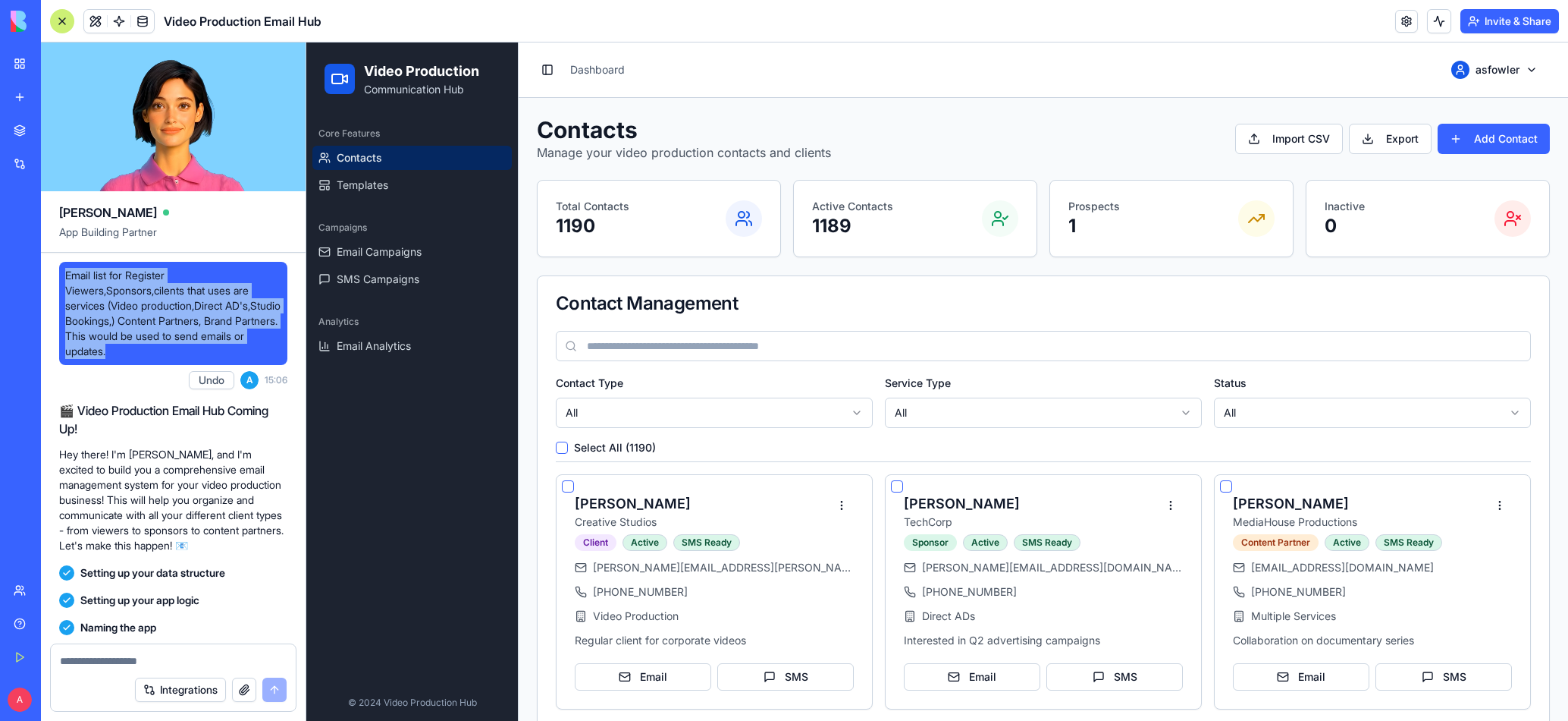
drag, startPoint x: 67, startPoint y: 280, endPoint x: 239, endPoint y: 346, distance: 184.2
click at [239, 346] on span "Email list for Register Viewers,Sponsors,cilents that uses are services (Video …" at bounding box center [173, 314] width 216 height 91
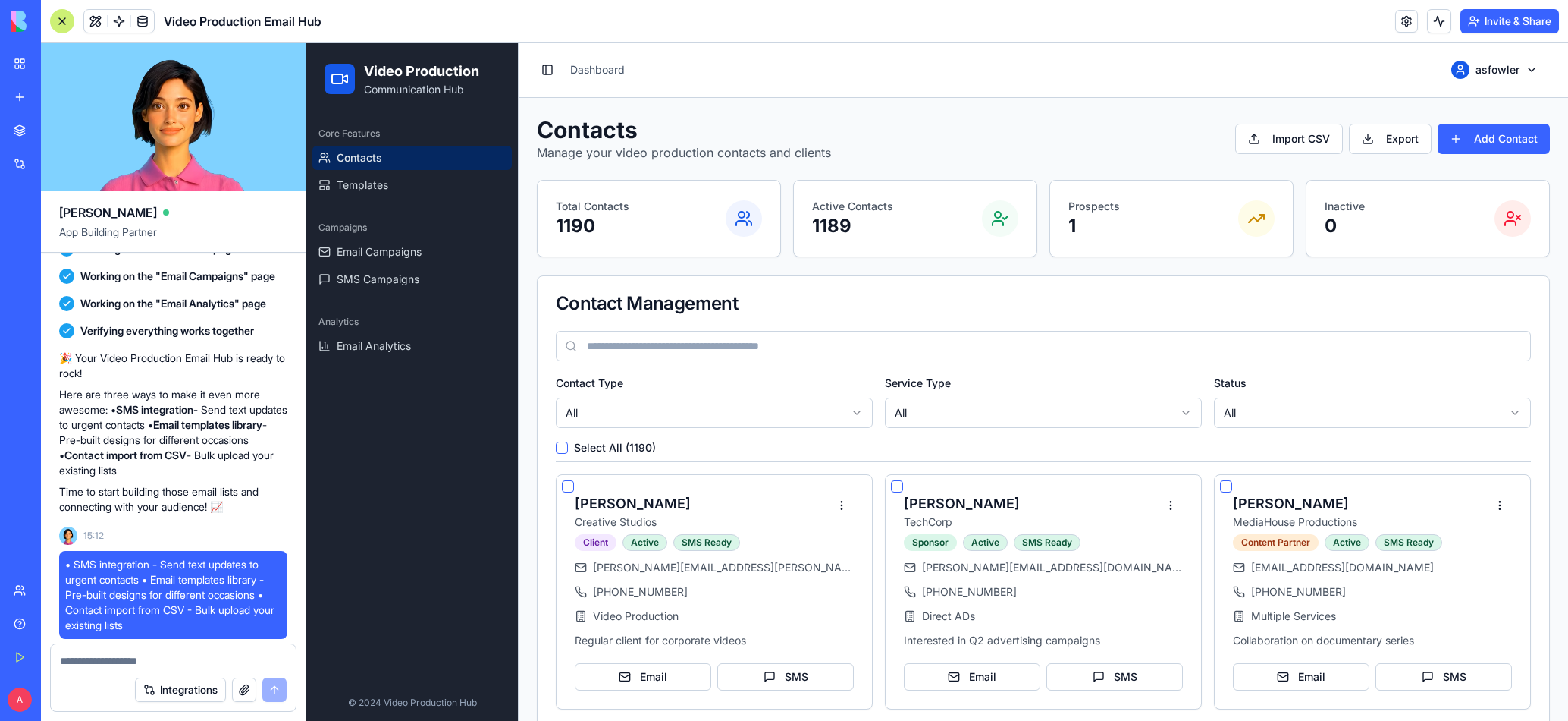
scroll to position [605, 0]
